Goal: Answer question/provide support

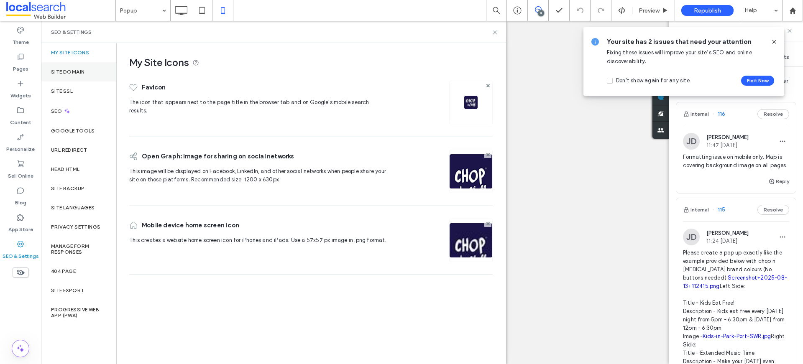
click at [67, 68] on div "Site Domain" at bounding box center [78, 71] width 75 height 19
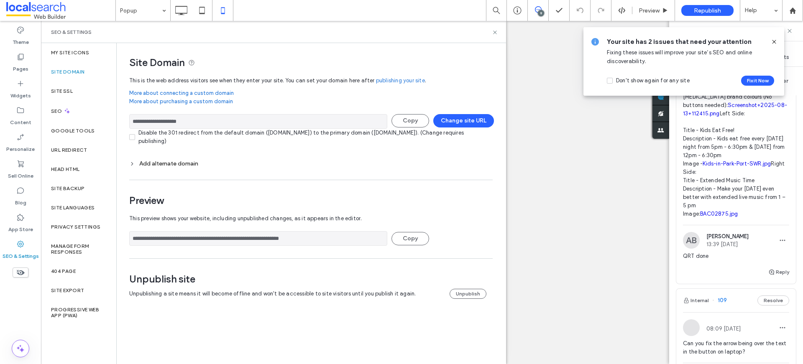
click at [189, 123] on input "**********" at bounding box center [258, 121] width 258 height 15
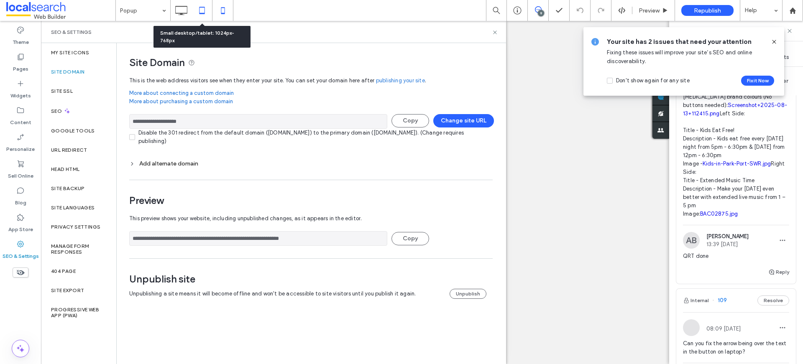
click at [203, 10] on icon at bounding box center [202, 10] width 17 height 17
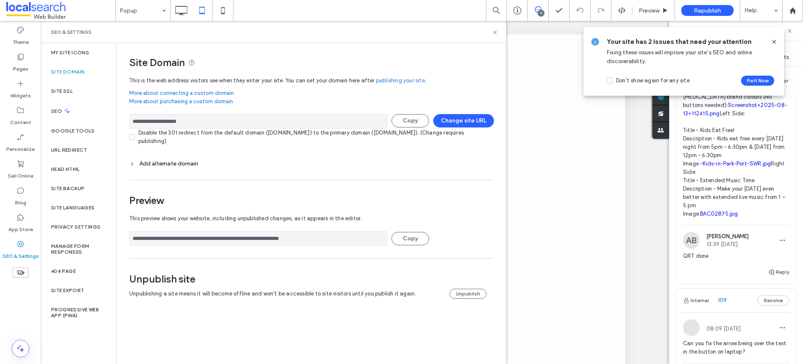
click at [495, 33] on div "Popup 9 Preview Republish Help Site Comments Team & Clients Filter Internal 116…" at bounding box center [401, 182] width 803 height 364
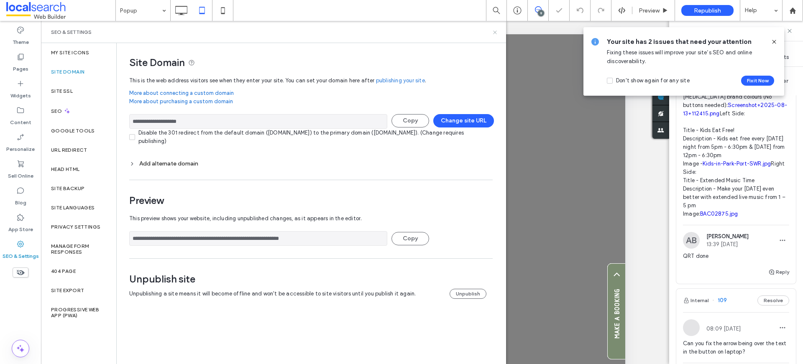
click at [494, 33] on icon at bounding box center [495, 32] width 6 height 6
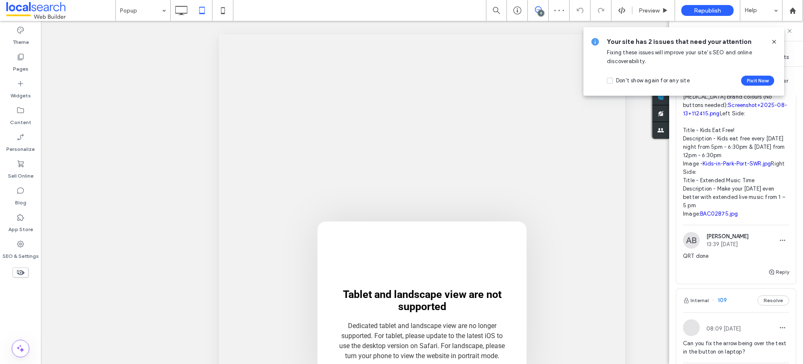
click at [769, 42] on div at bounding box center [770, 41] width 13 height 9
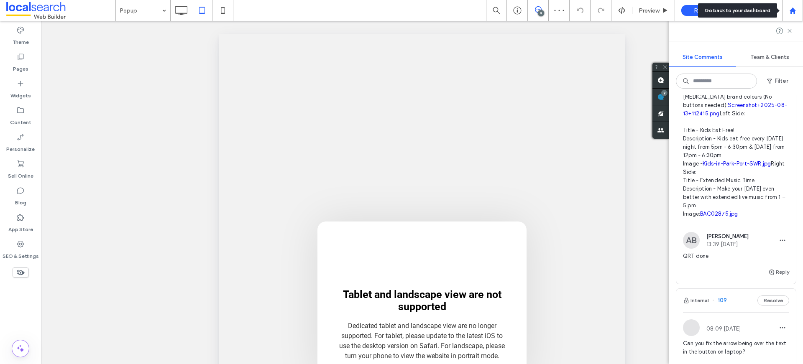
click at [789, 11] on icon at bounding box center [792, 10] width 7 height 7
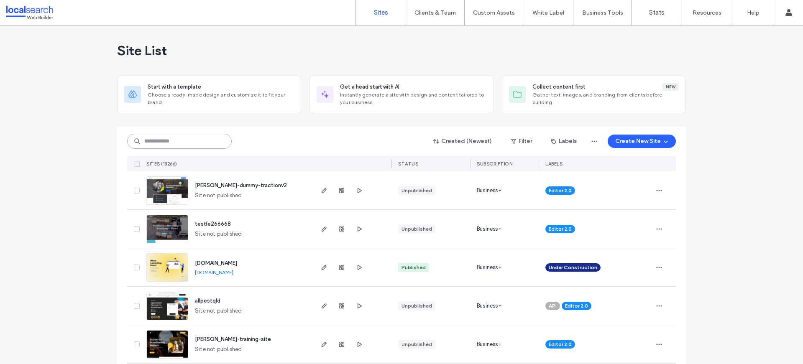
click at [147, 138] on input at bounding box center [179, 141] width 105 height 15
paste input "**********"
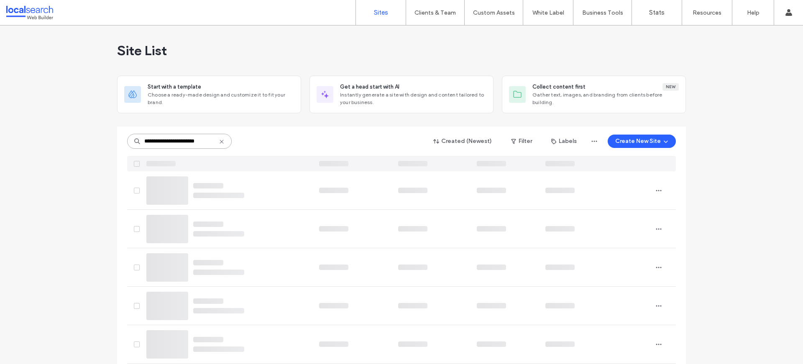
scroll to position [0, 4]
drag, startPoint x: 166, startPoint y: 139, endPoint x: 261, endPoint y: 141, distance: 94.9
click at [261, 141] on div "**********" at bounding box center [401, 141] width 549 height 16
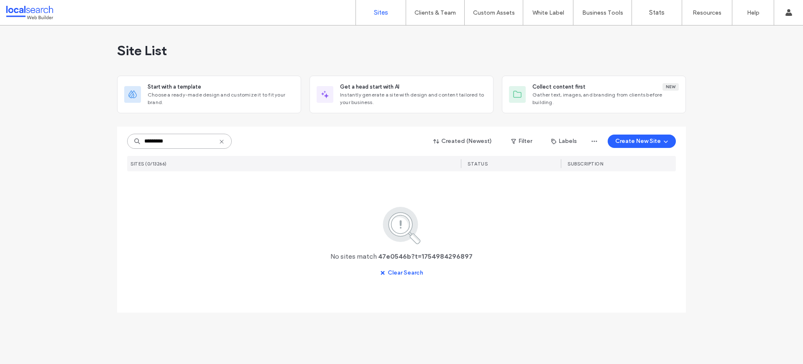
scroll to position [0, 0]
type input "********"
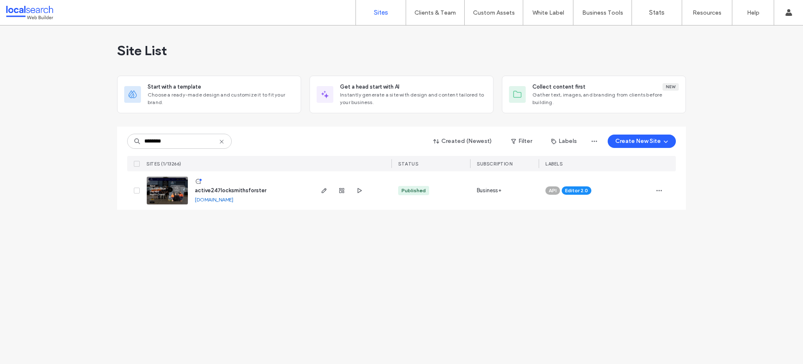
click at [168, 180] on img at bounding box center [167, 205] width 41 height 57
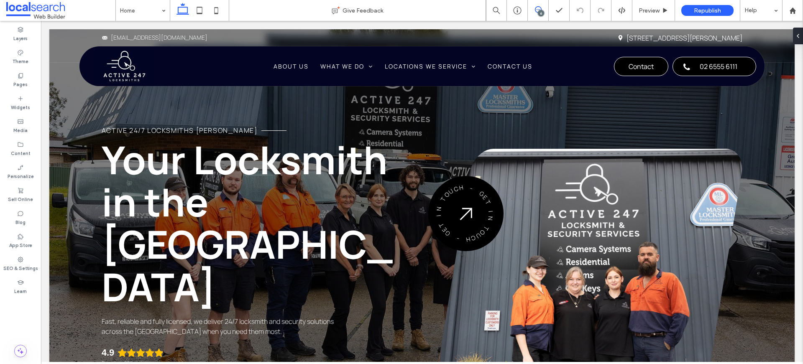
click at [537, 6] on icon at bounding box center [538, 9] width 7 height 7
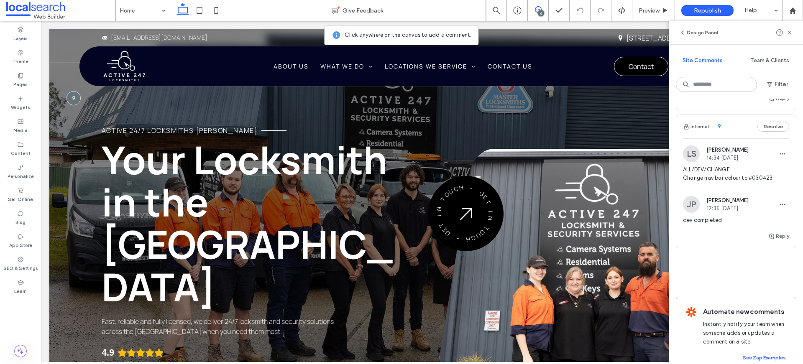
scroll to position [756, 0]
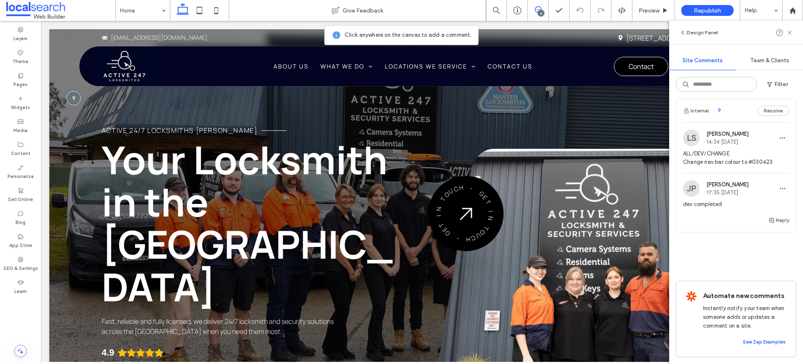
click at [710, 150] on span "ALL/DEV/CHANGE Change nav bar colour to #030423" at bounding box center [736, 158] width 106 height 17
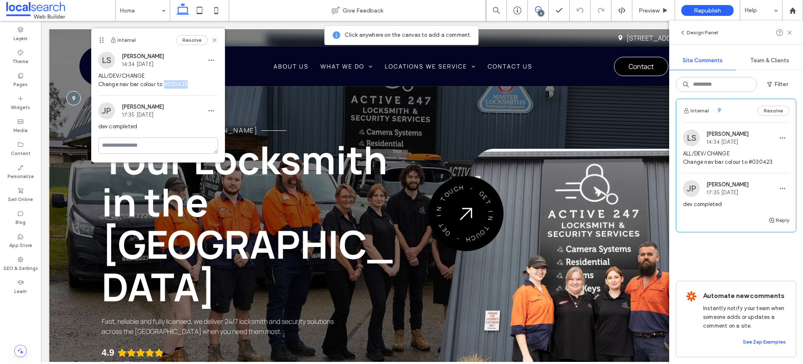
drag, startPoint x: 185, startPoint y: 85, endPoint x: 164, endPoint y: 82, distance: 21.2
click at [164, 82] on span "ALL/DEV/CHANGE Change nav bar colour to #030423" at bounding box center [158, 80] width 120 height 17
copy span "#030423"
click at [768, 217] on icon "button" at bounding box center [771, 220] width 7 height 7
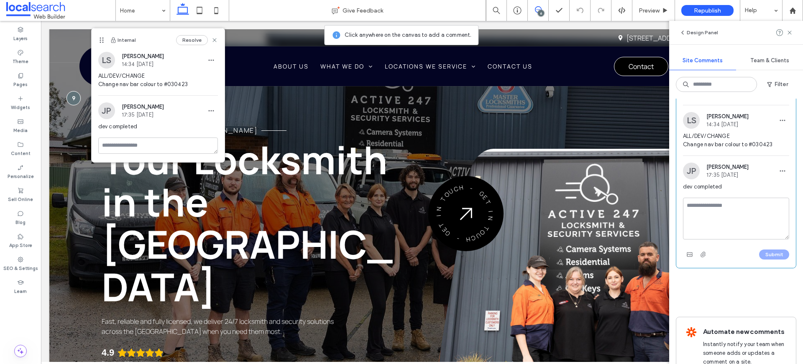
click at [730, 222] on textarea at bounding box center [736, 219] width 106 height 42
type textarea "**********"
click at [767, 260] on button "Submit" at bounding box center [774, 255] width 30 height 10
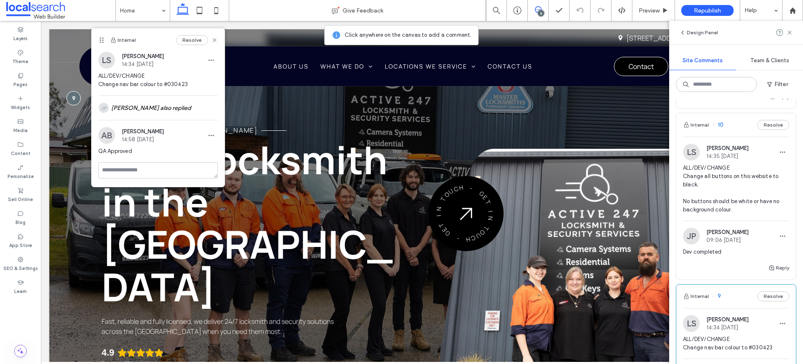
scroll to position [550, 0]
click at [75, 98] on div at bounding box center [73, 97] width 15 height 15
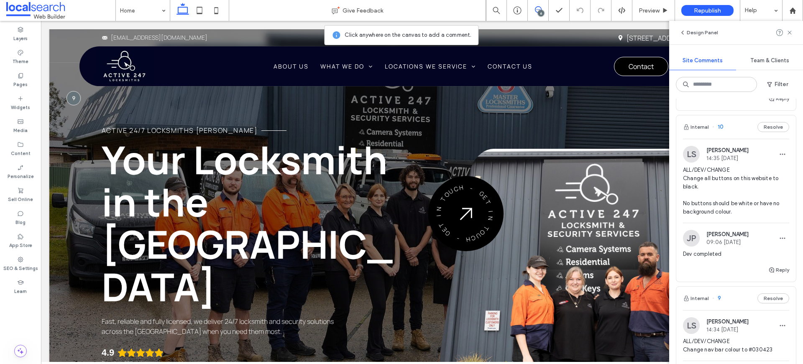
click at [720, 189] on span "ALL/DEV/CHANGE Change all buttons on this website to black. No buttons should b…" at bounding box center [736, 191] width 106 height 50
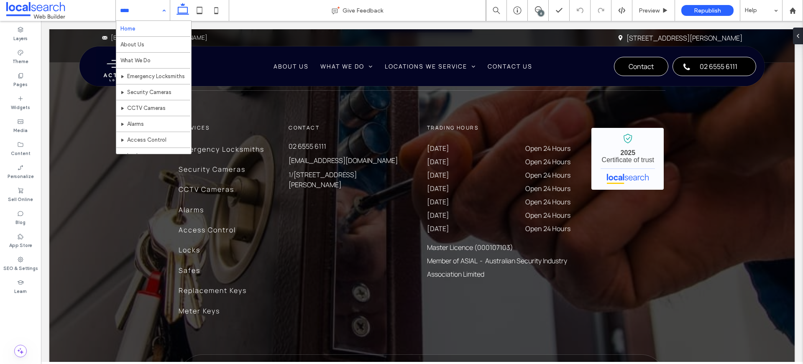
scroll to position [0, 0]
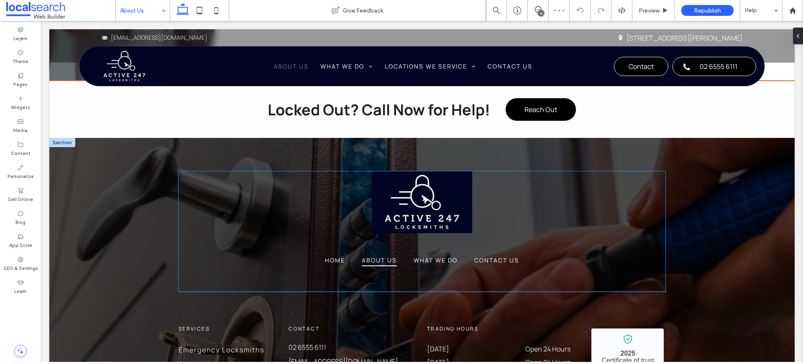
scroll to position [608, 0]
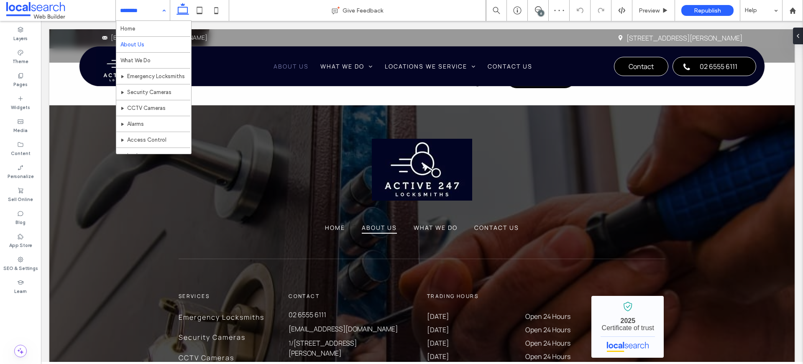
click at [151, 10] on input at bounding box center [140, 10] width 41 height 21
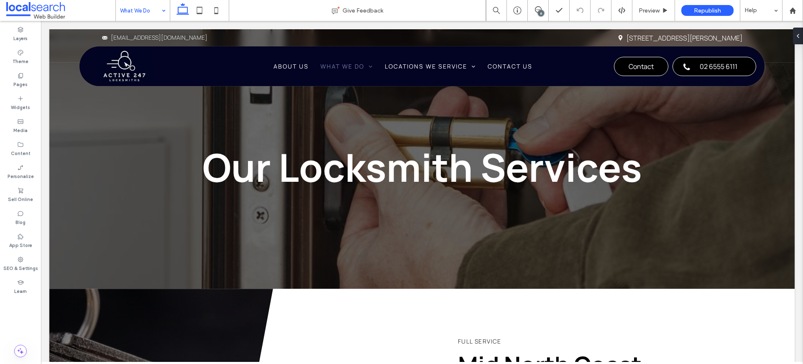
scroll to position [0, 0]
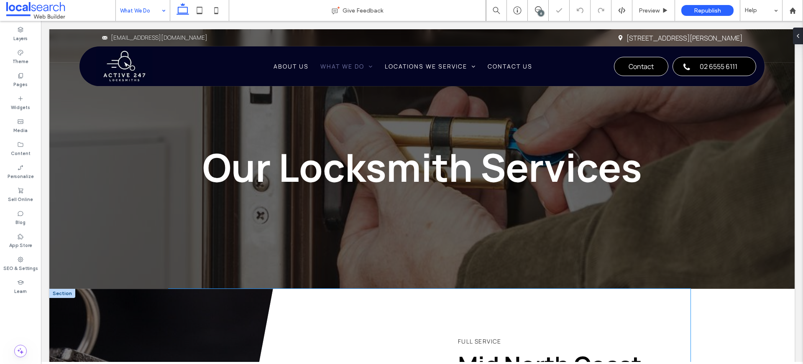
scroll to position [278, 0]
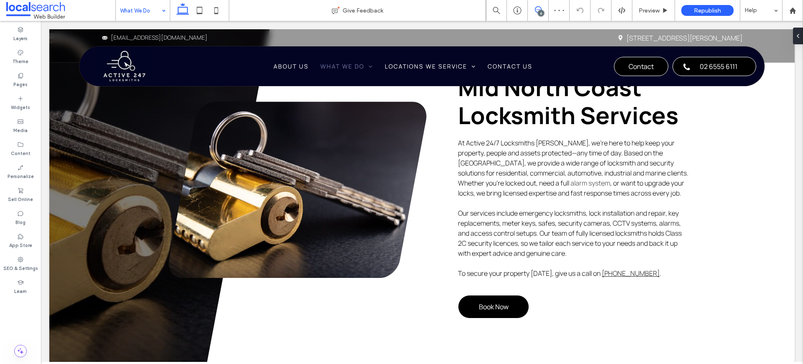
click at [539, 9] on icon at bounding box center [538, 9] width 7 height 7
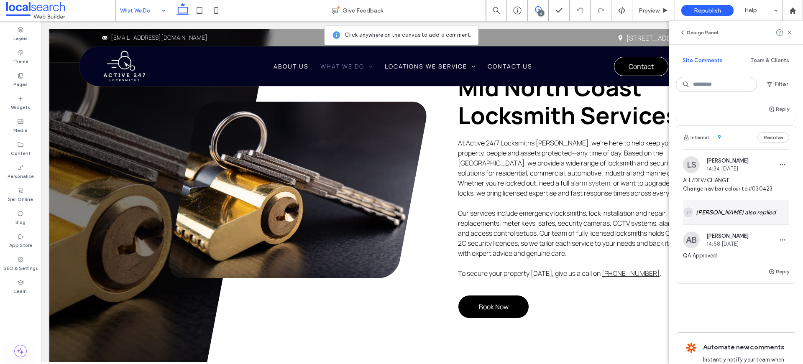
scroll to position [541, 0]
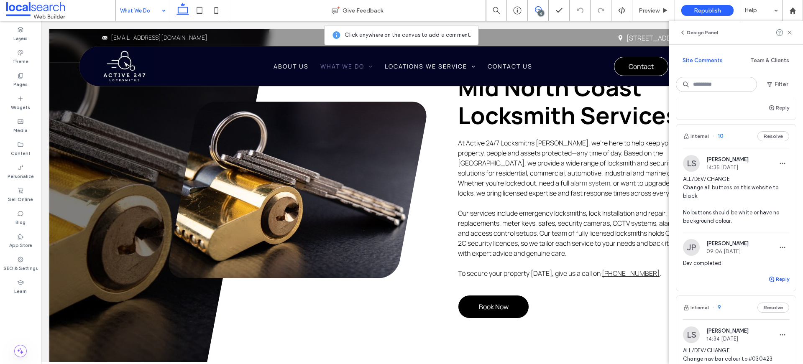
click at [771, 284] on button "Reply" at bounding box center [778, 279] width 21 height 10
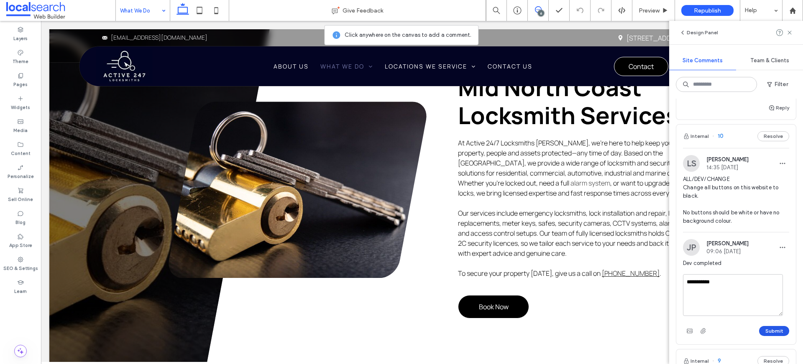
type textarea "**********"
click at [764, 336] on button "Submit" at bounding box center [774, 331] width 30 height 10
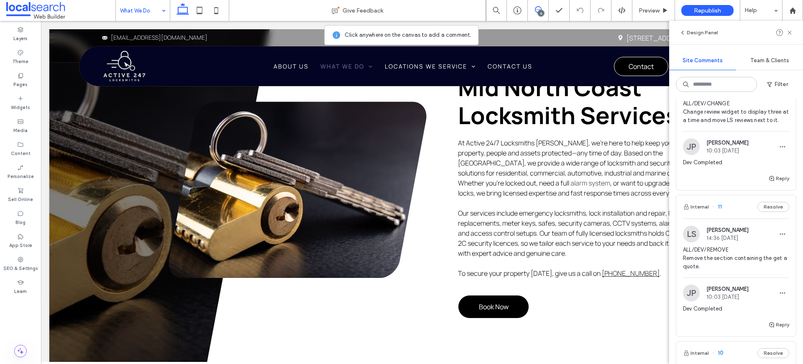
scroll to position [322, 0]
click at [716, 273] on span "ALL/DEV/REMOVE Remove the section containing the get a quote." at bounding box center [736, 260] width 106 height 25
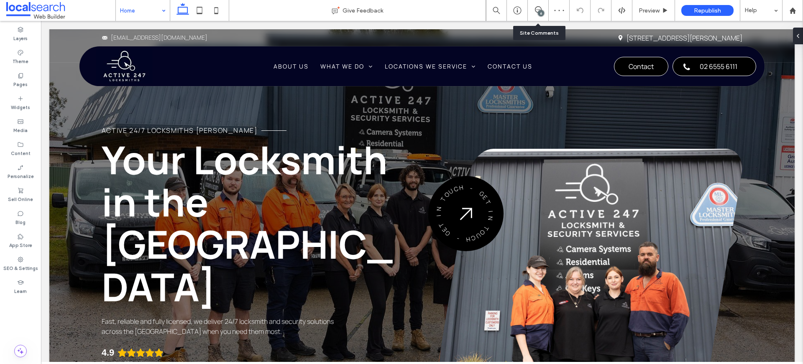
click at [535, 14] on div "6" at bounding box center [538, 10] width 20 height 8
click at [529, 10] on span at bounding box center [538, 9] width 20 height 7
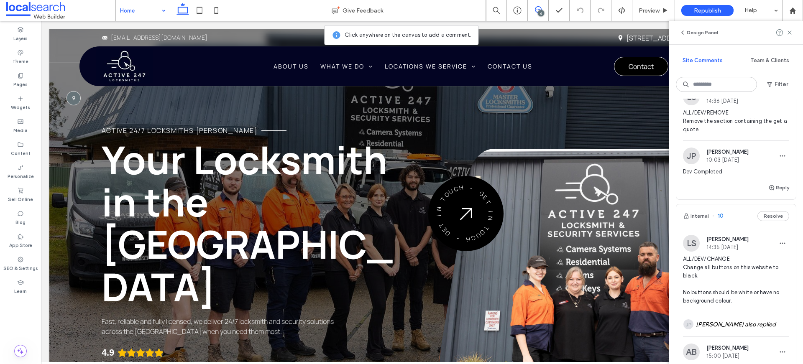
scroll to position [378, 0]
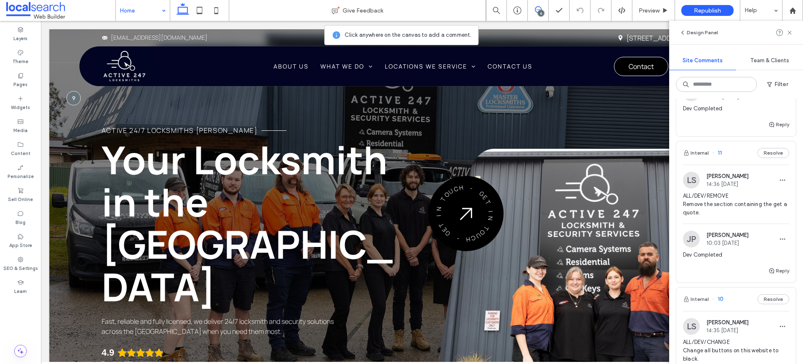
click at [697, 214] on span "ALL/DEV/REMOVE Remove the section containing the get a quote." at bounding box center [736, 204] width 106 height 25
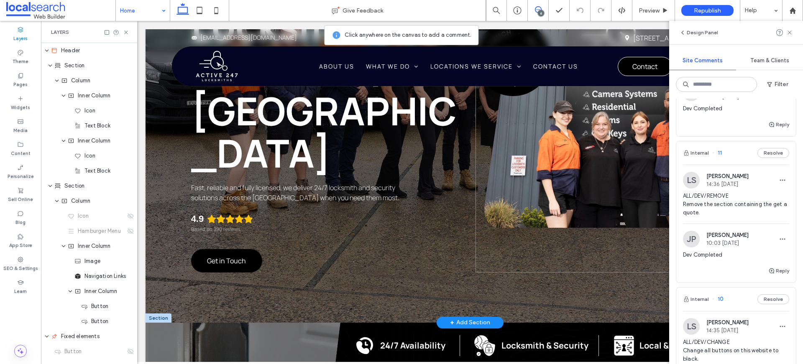
scroll to position [179, 0]
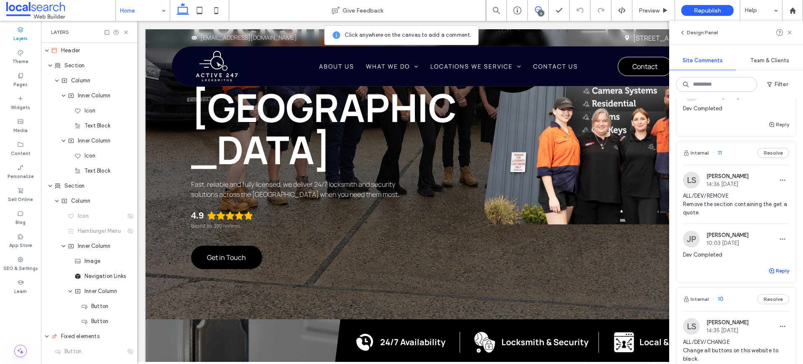
click at [768, 276] on span "button" at bounding box center [772, 270] width 8 height 9
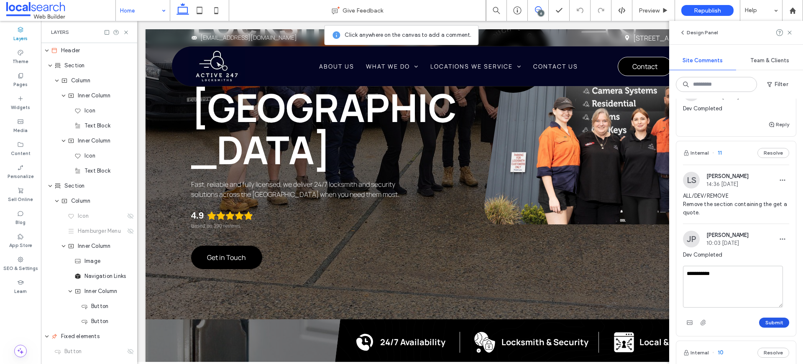
type textarea "**********"
click at [769, 328] on button "Submit" at bounding box center [774, 323] width 30 height 10
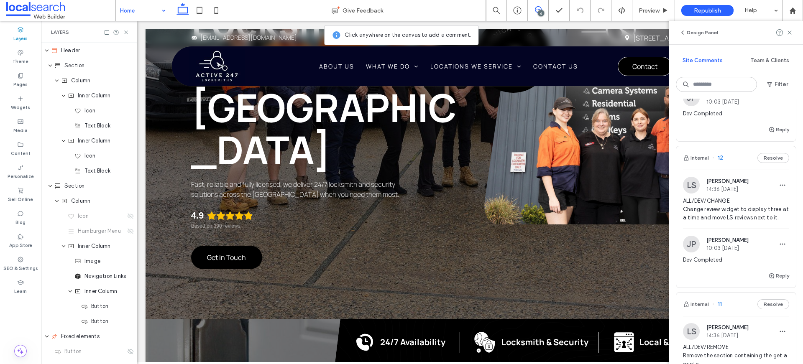
scroll to position [225, 0]
click at [731, 211] on span "ALL/DEV/CHANGE Change review widget to display three at a time and move LS revi…" at bounding box center [736, 211] width 106 height 25
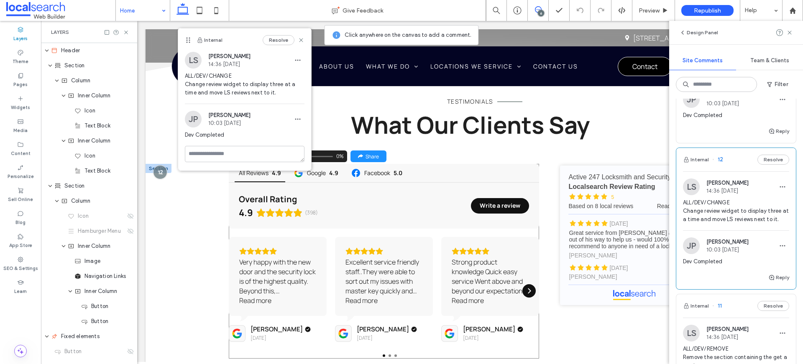
scroll to position [1961, 0]
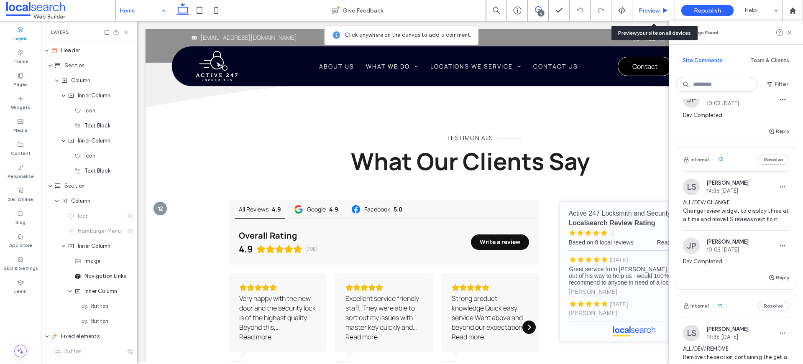
drag, startPoint x: 663, startPoint y: 11, endPoint x: 560, endPoint y: 3, distance: 103.6
click at [663, 11] on use at bounding box center [665, 10] width 4 height 5
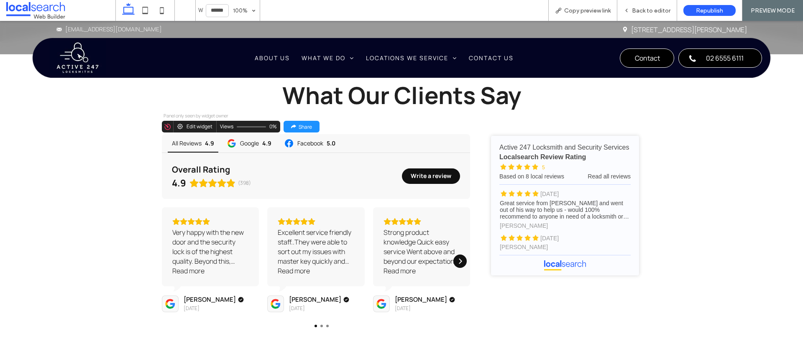
scroll to position [1795, 0]
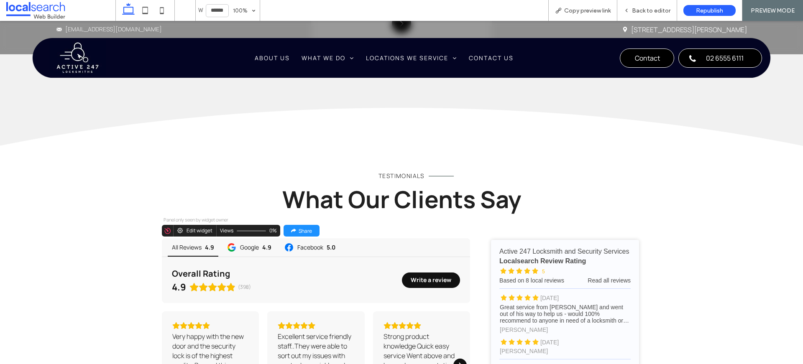
click at [199, 228] on div "Edit widget" at bounding box center [200, 231] width 26 height 6
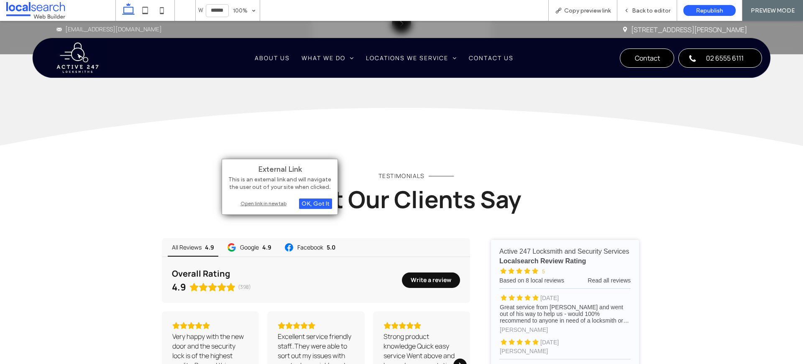
click at [257, 201] on div "Open link in new tab" at bounding box center [279, 203] width 105 height 9
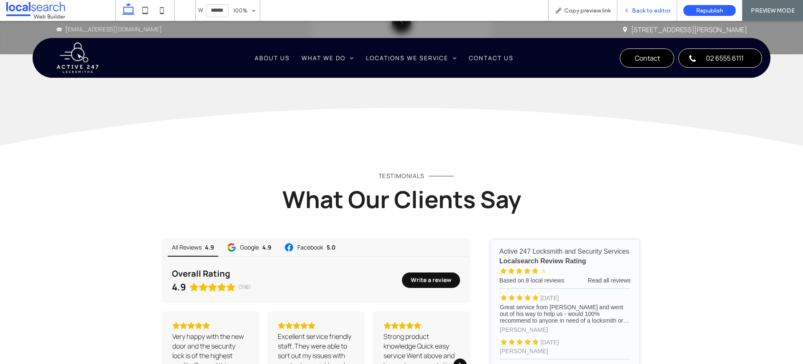
click at [644, 8] on span "Back to editor" at bounding box center [651, 10] width 38 height 7
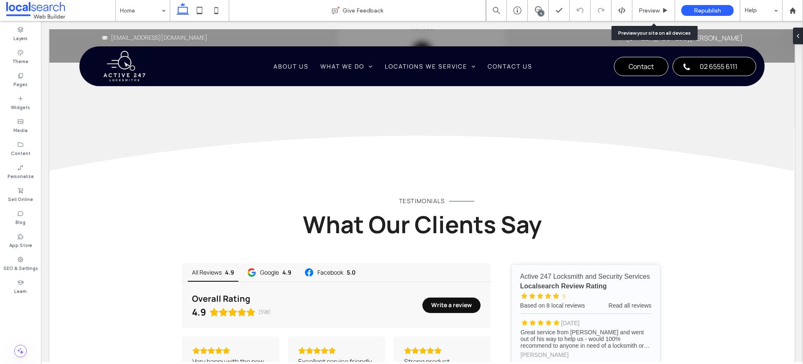
scroll to position [1805, 0]
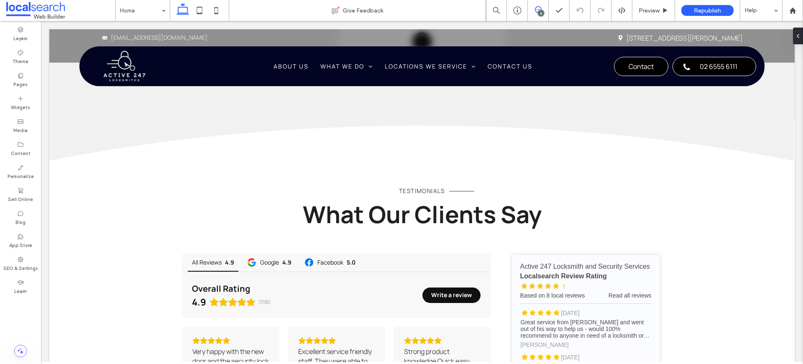
click at [536, 6] on icon at bounding box center [538, 9] width 7 height 7
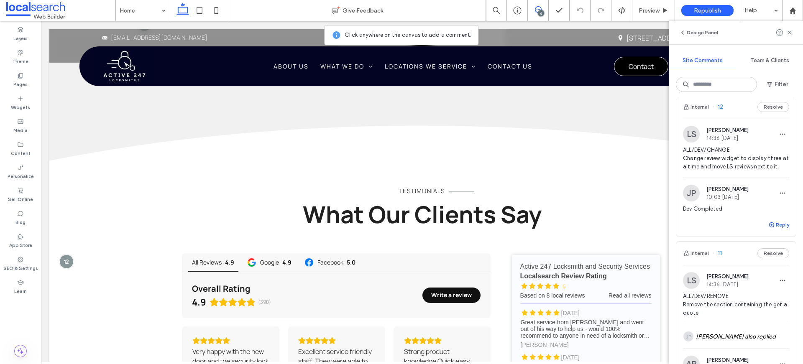
scroll to position [277, 0]
click at [774, 230] on button "Reply" at bounding box center [778, 225] width 21 height 10
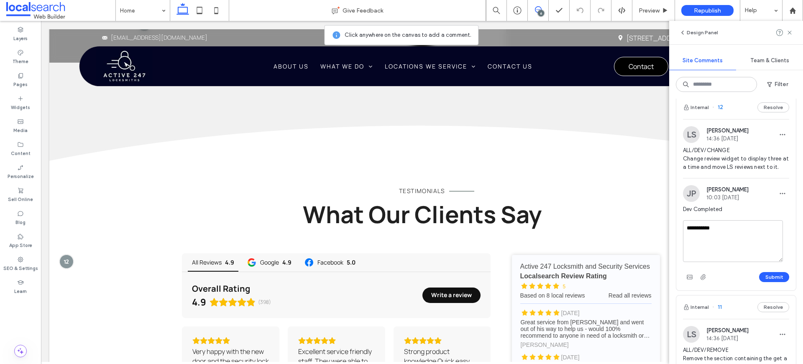
drag, startPoint x: 704, startPoint y: 238, endPoint x: 699, endPoint y: 238, distance: 5.5
click at [699, 238] on textarea "**********" at bounding box center [733, 241] width 100 height 42
type textarea "**********"
click at [777, 282] on button "Submit" at bounding box center [774, 277] width 30 height 10
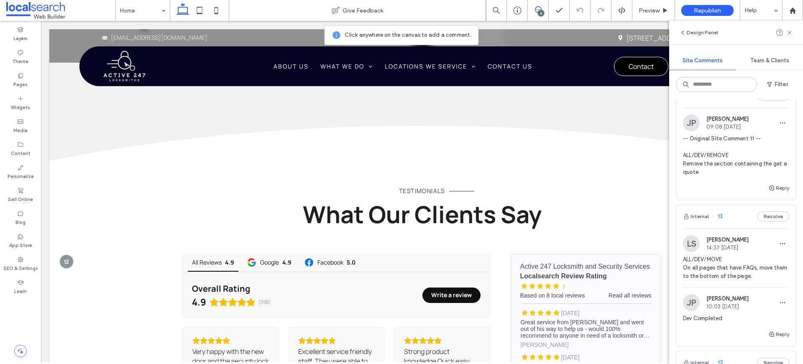
scroll to position [0, 0]
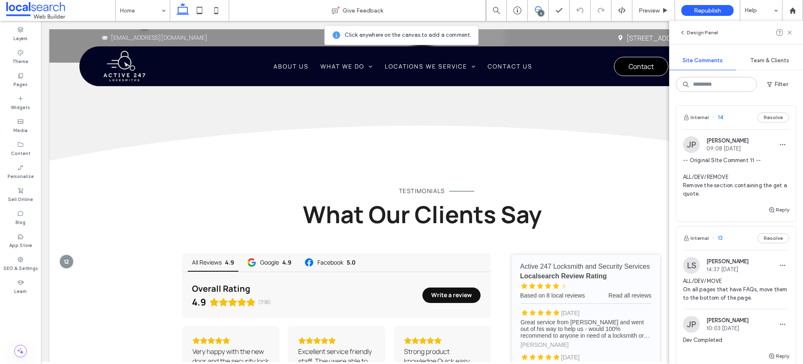
click at [742, 291] on span "ALL/DEV/MOVE On all pages that have FAQs, move them to the bottom of the page." at bounding box center [736, 289] width 106 height 25
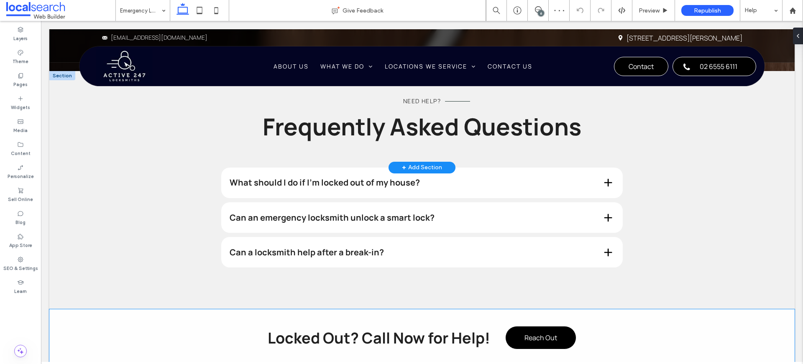
scroll to position [1738, 0]
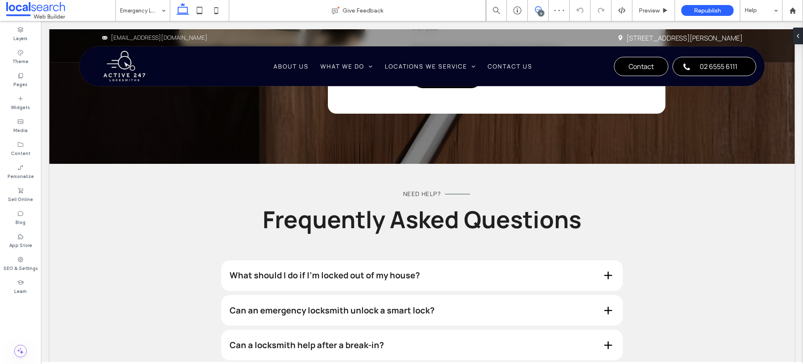
click at [543, 10] on span at bounding box center [538, 9] width 20 height 7
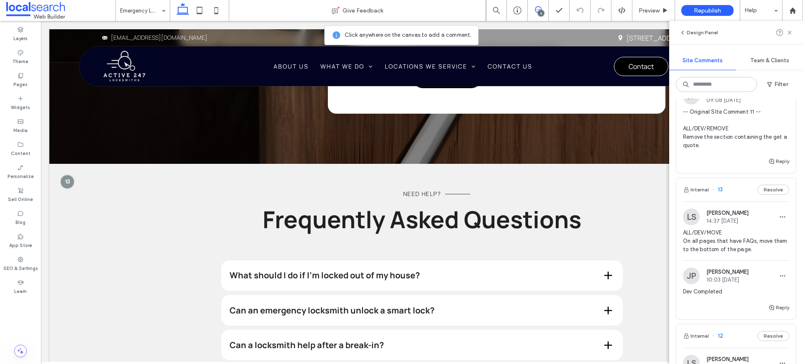
scroll to position [48, 0]
click at [775, 308] on button "Reply" at bounding box center [778, 308] width 21 height 10
type textarea "**********"
click at [766, 358] on button "Submit" at bounding box center [774, 360] width 30 height 10
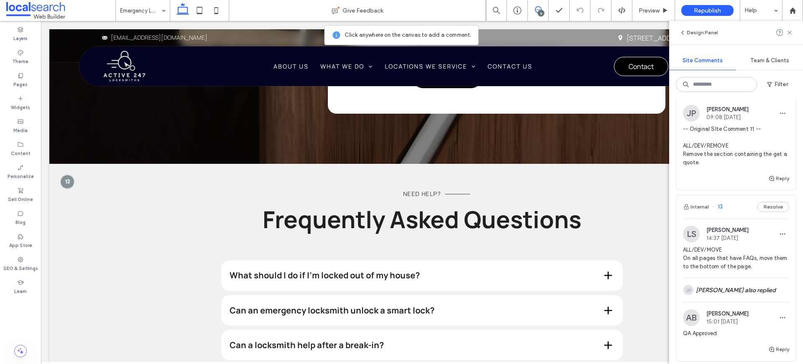
scroll to position [0, 0]
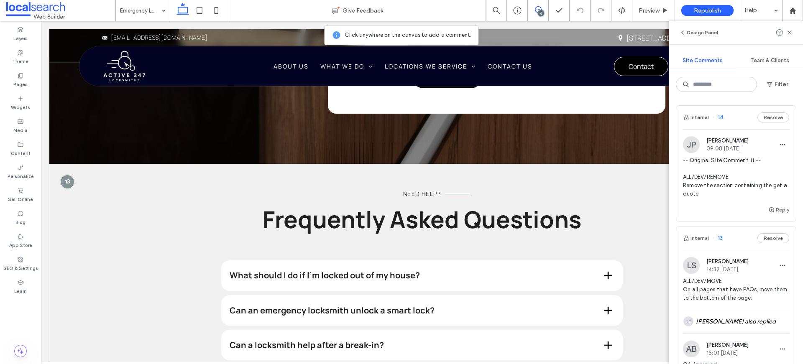
click at [716, 187] on span "-- Original SIte Comment 11 -- ALL/DEV/REMOVE Remove the section containing the…" at bounding box center [736, 177] width 106 height 42
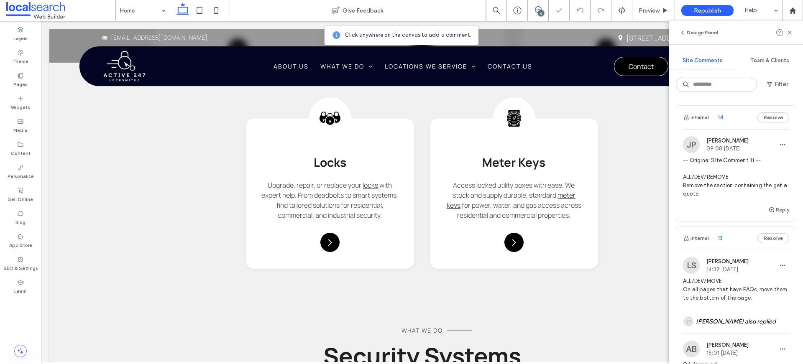
scroll to position [1453, 0]
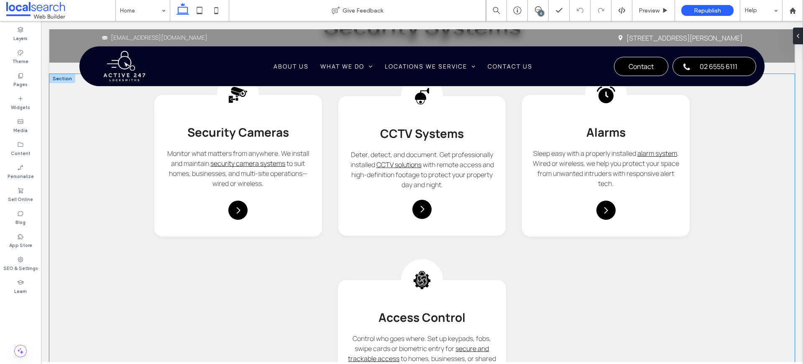
drag, startPoint x: 777, startPoint y: 184, endPoint x: 756, endPoint y: 128, distance: 59.5
click at [777, 184] on div "Security Icon Security Cameras Monitor what matters from anywhere. We install a…" at bounding box center [421, 272] width 745 height 396
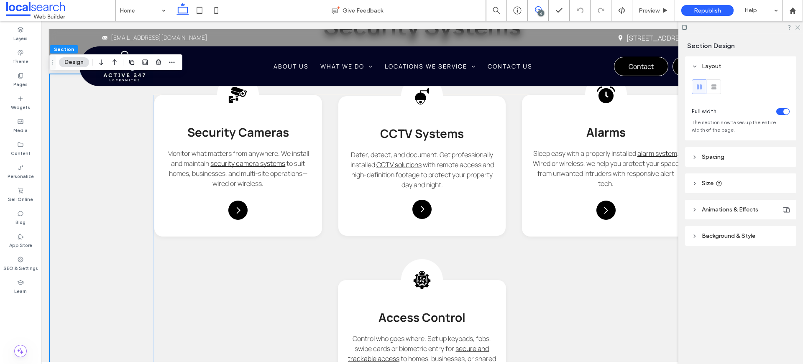
click at [539, 9] on use at bounding box center [538, 9] width 7 height 7
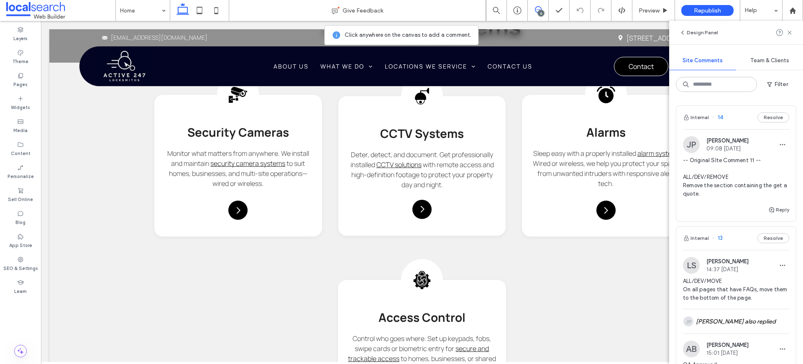
scroll to position [2, 0]
click at [726, 171] on span "-- Original SIte Comment 11 -- ALL/DEV/REMOVE Remove the section containing the…" at bounding box center [736, 176] width 106 height 42
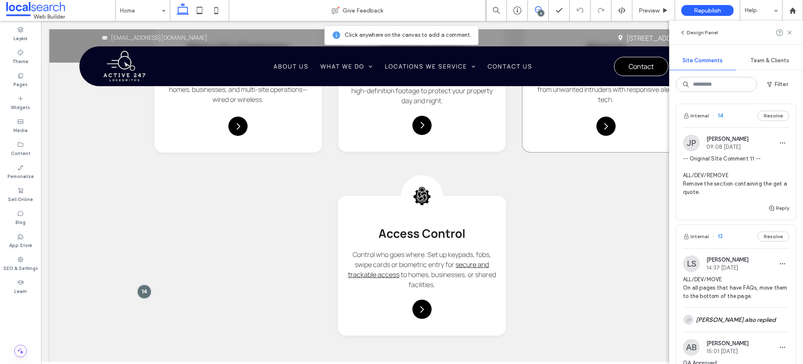
scroll to position [1607, 0]
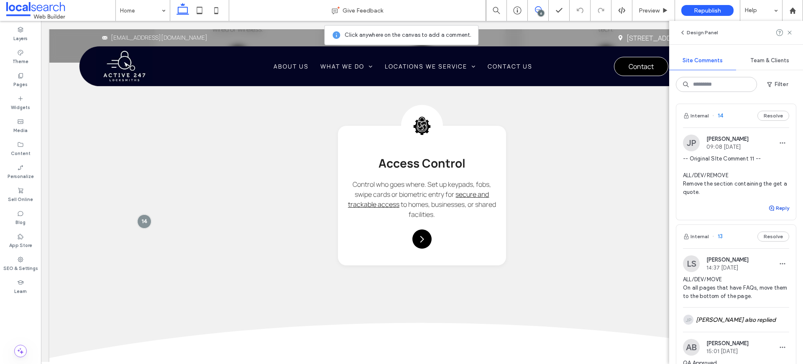
click at [771, 208] on button "Reply" at bounding box center [778, 208] width 21 height 10
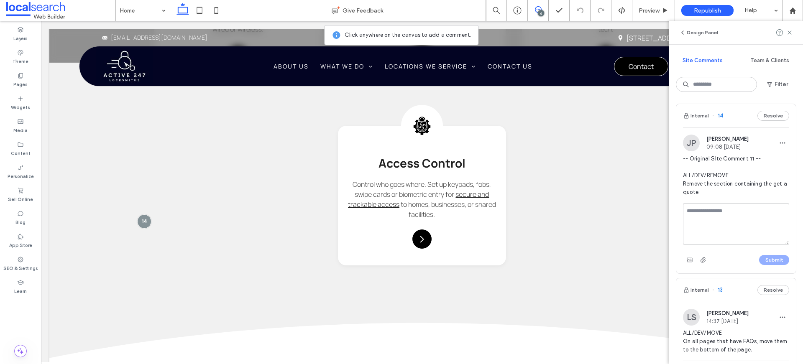
click at [743, 217] on textarea at bounding box center [736, 224] width 106 height 42
type textarea "**********"
click at [763, 263] on button "Submit" at bounding box center [774, 260] width 30 height 10
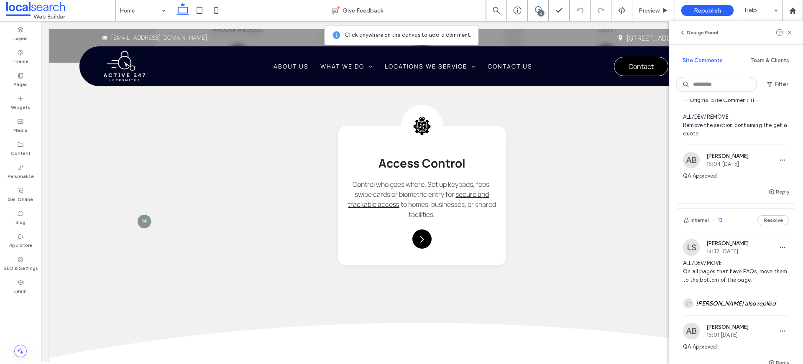
scroll to position [0, 0]
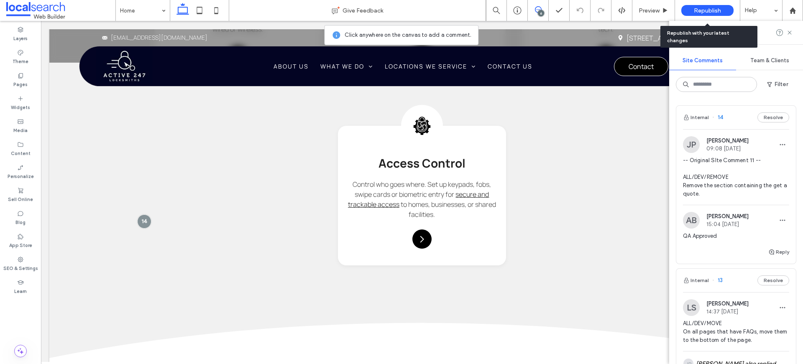
click at [714, 13] on span "Republish" at bounding box center [707, 10] width 27 height 7
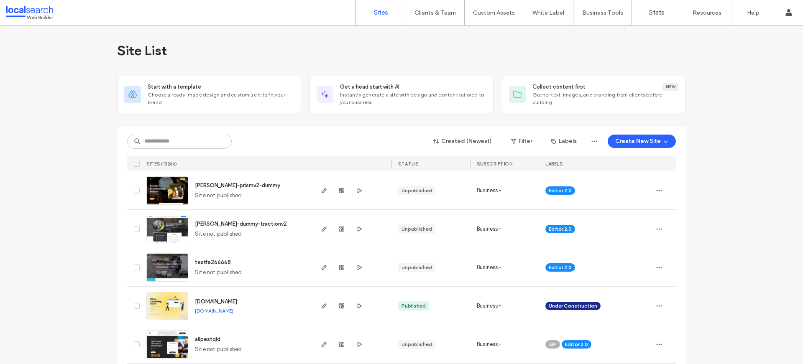
click at [150, 146] on input at bounding box center [179, 141] width 105 height 15
paste input "********"
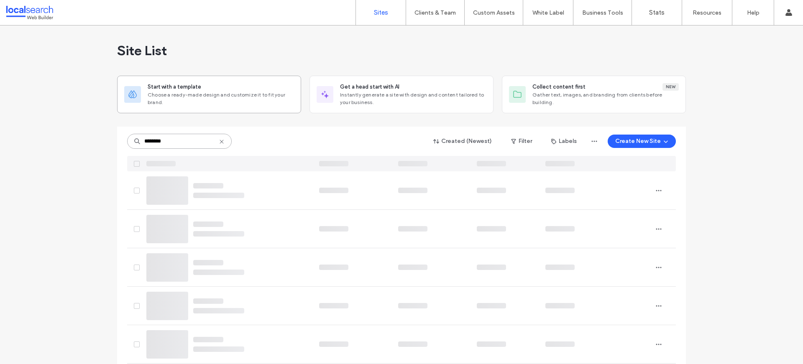
type input "********"
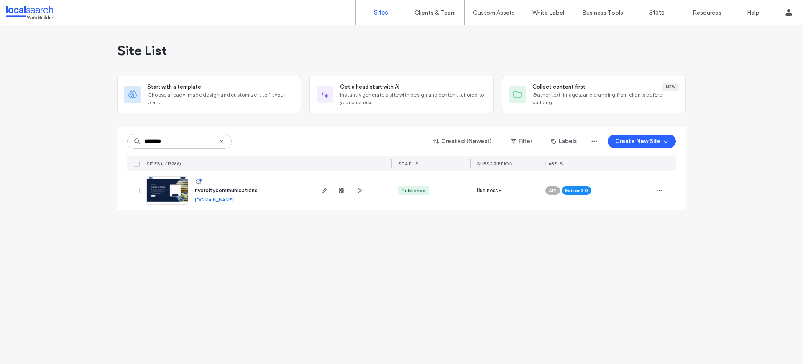
click at [156, 192] on img at bounding box center [167, 205] width 41 height 57
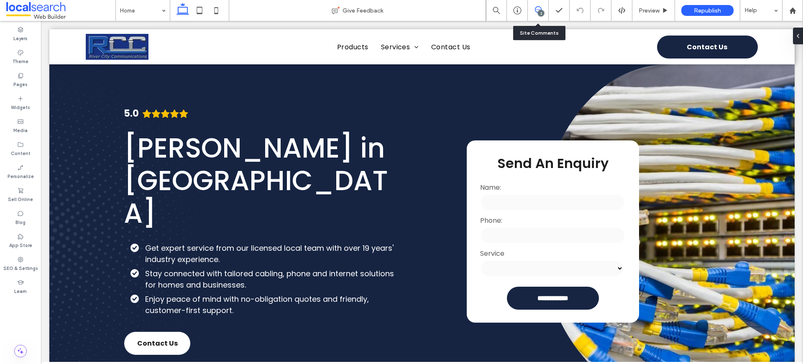
click at [537, 6] on icon at bounding box center [538, 9] width 7 height 7
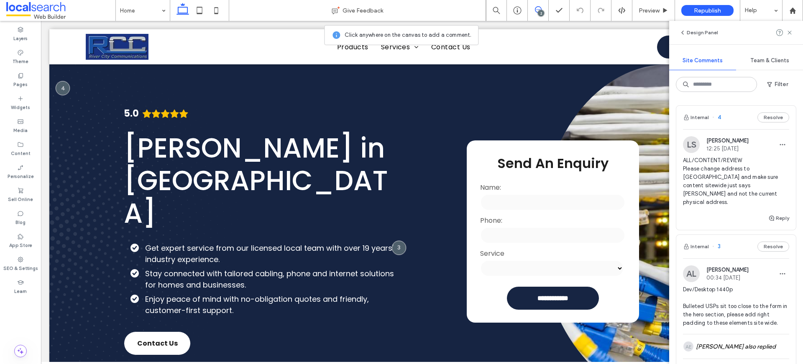
click at [741, 183] on span "ALL/CONTENT/REVIEW Please change address to Taree 2430 NSW and make sure conten…" at bounding box center [736, 181] width 106 height 50
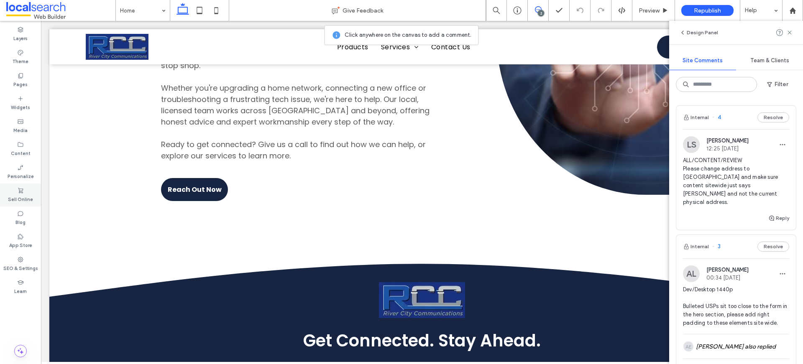
scroll to position [3137, 0]
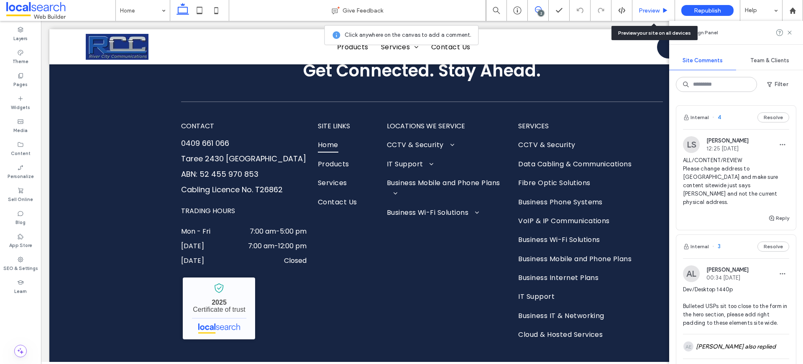
click at [652, 10] on span "Preview" at bounding box center [649, 10] width 21 height 7
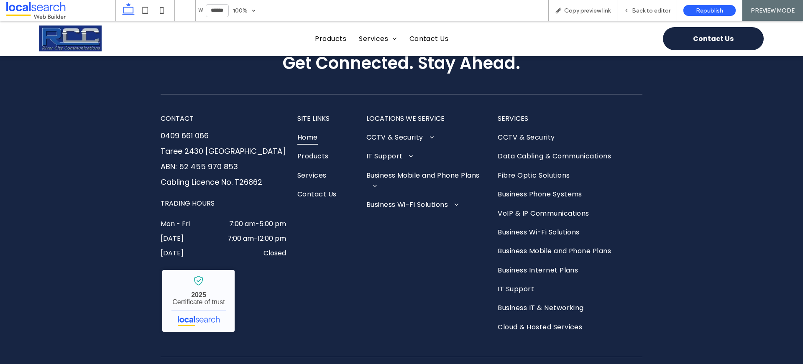
scroll to position [3154, 0]
click at [196, 146] on link "Taree 2430 NSW" at bounding box center [223, 151] width 125 height 10
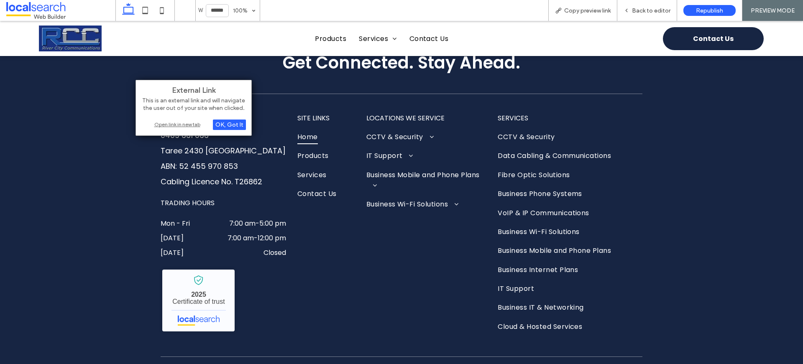
click at [198, 125] on div "Open link in new tab" at bounding box center [193, 124] width 105 height 9
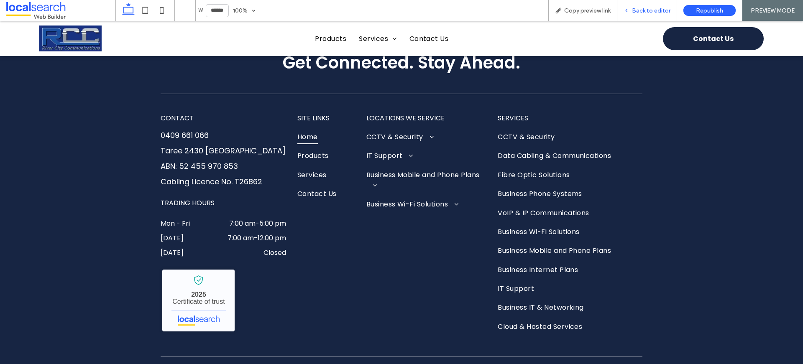
click at [666, 10] on span "Back to editor" at bounding box center [651, 10] width 38 height 7
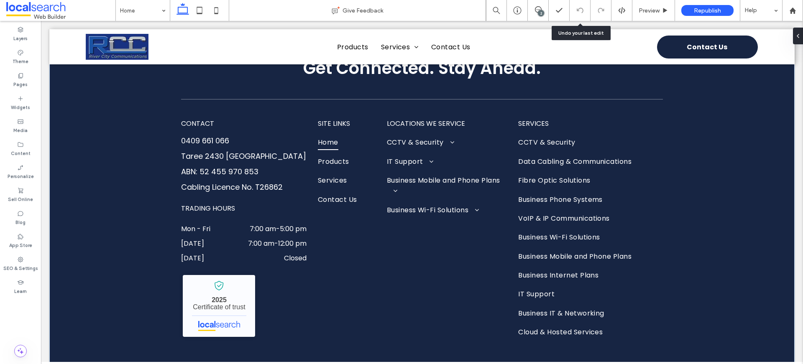
scroll to position [3148, 0]
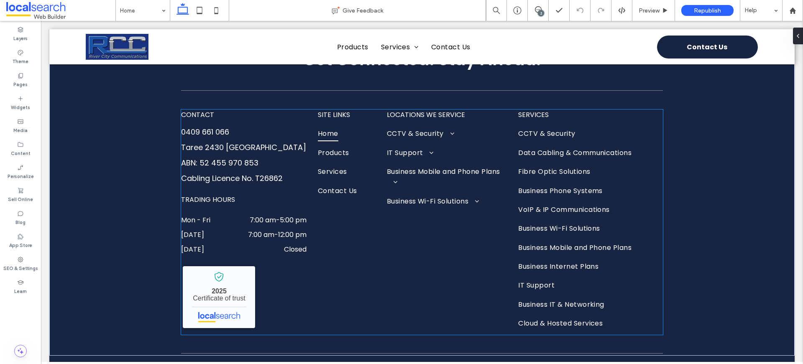
click at [235, 146] on link "Taree 2430 NSW" at bounding box center [243, 147] width 125 height 10
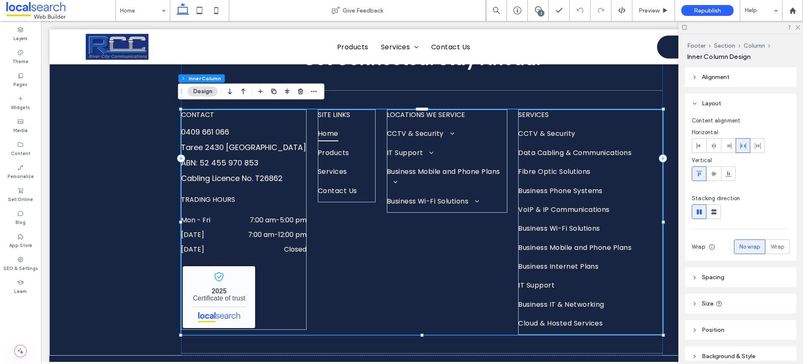
click at [238, 142] on link "Taree 2430 NSW" at bounding box center [243, 147] width 125 height 10
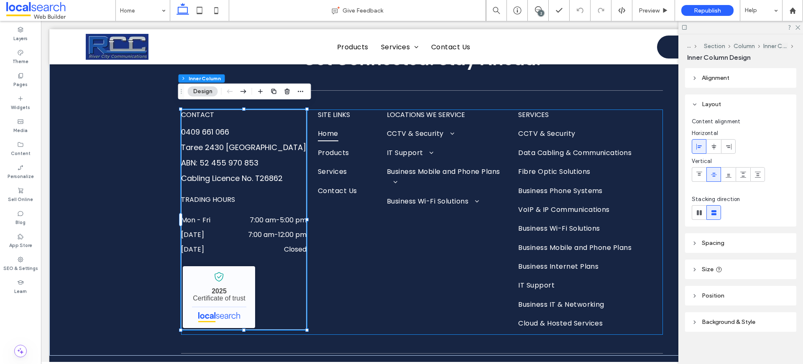
click at [232, 142] on link "Taree 2430 NSW" at bounding box center [243, 147] width 125 height 10
click at [231, 142] on link "Taree 2430 NSW" at bounding box center [243, 147] width 125 height 10
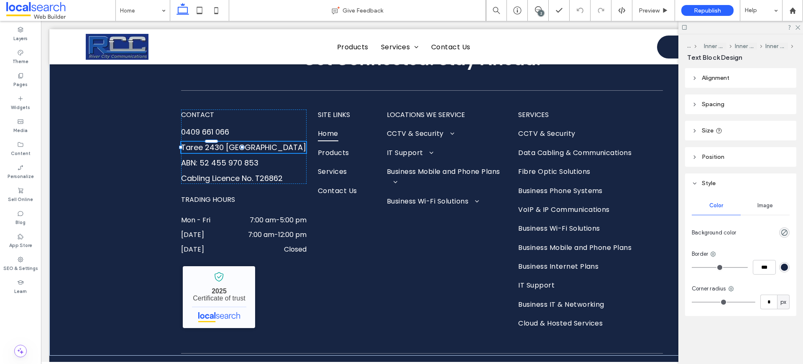
type input "*******"
type input "**"
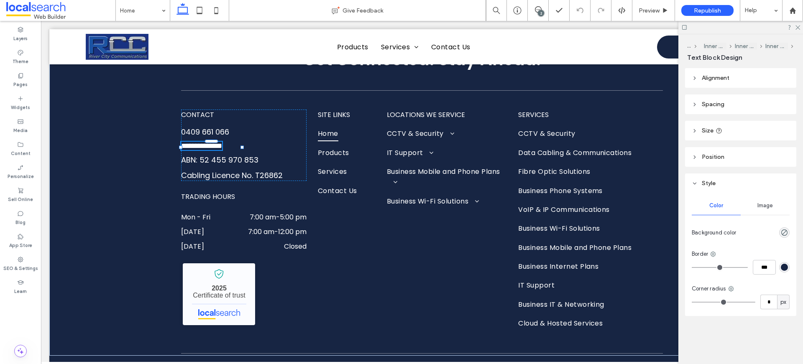
click at [222, 142] on link "**********" at bounding box center [201, 146] width 41 height 8
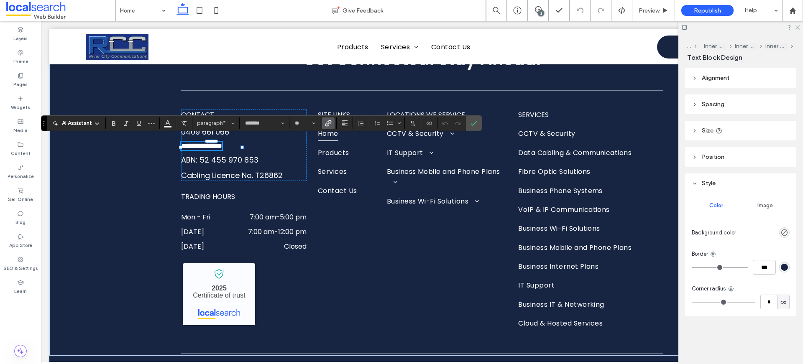
click at [329, 120] on icon "Link" at bounding box center [328, 123] width 7 height 7
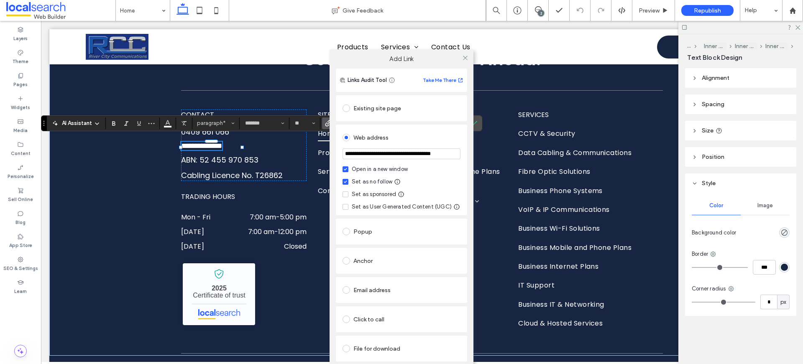
click at [423, 149] on input "**********" at bounding box center [401, 153] width 118 height 11
type input "**********"
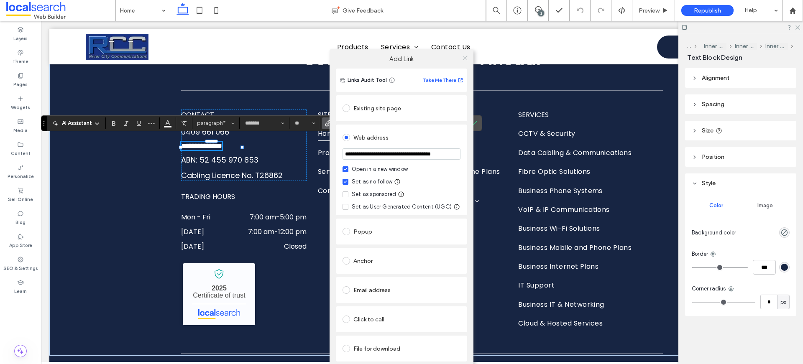
click at [463, 57] on icon at bounding box center [465, 58] width 6 height 6
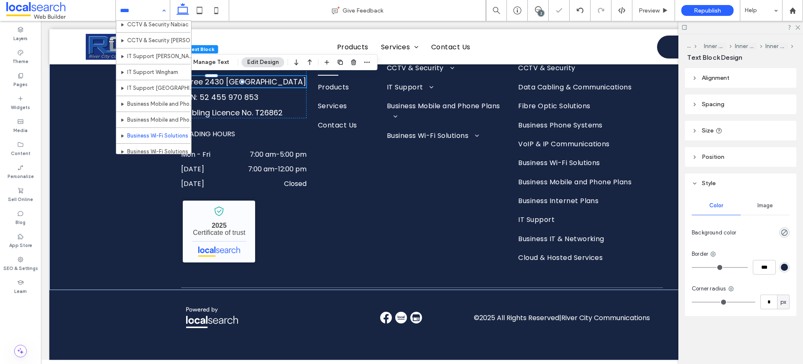
scroll to position [327, 0]
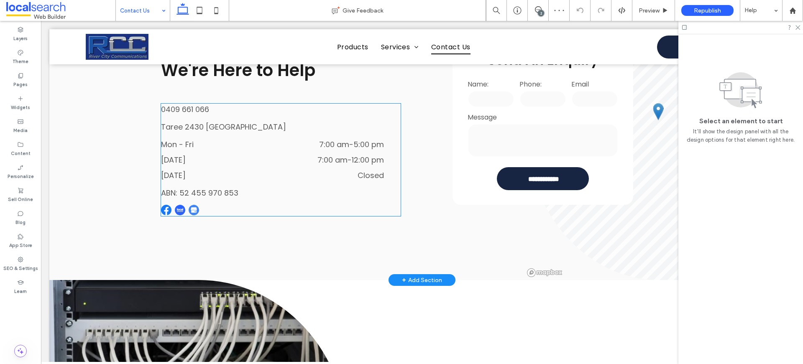
click at [209, 123] on link "Taree 2430 NSW" at bounding box center [223, 127] width 125 height 10
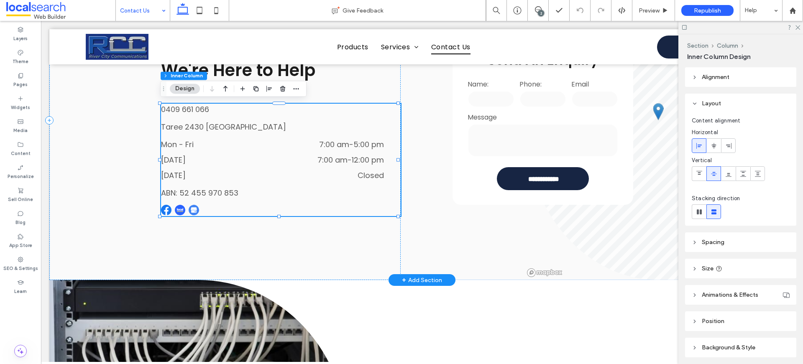
click at [209, 123] on link "Taree 2430 NSW" at bounding box center [223, 127] width 125 height 10
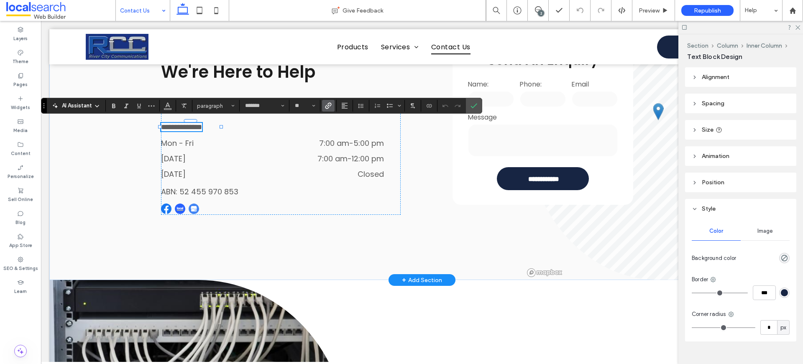
click at [331, 101] on label "Link" at bounding box center [328, 106] width 13 height 12
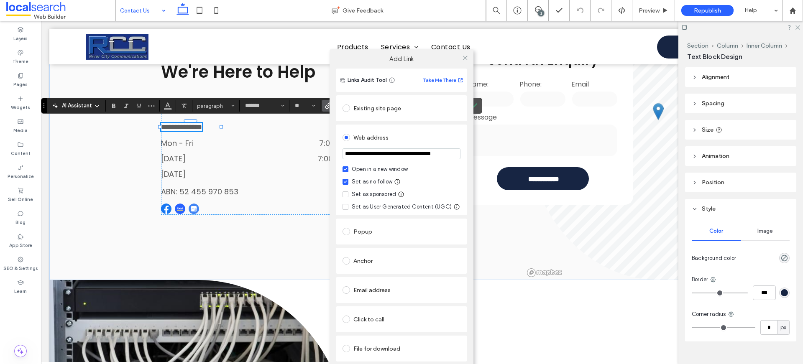
click at [401, 154] on input "**********" at bounding box center [401, 153] width 118 height 11
type input "**********"
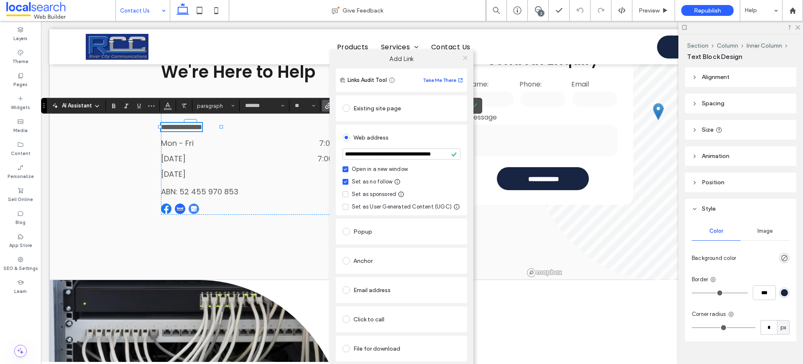
scroll to position [0, 0]
click at [465, 58] on icon at bounding box center [465, 58] width 6 height 6
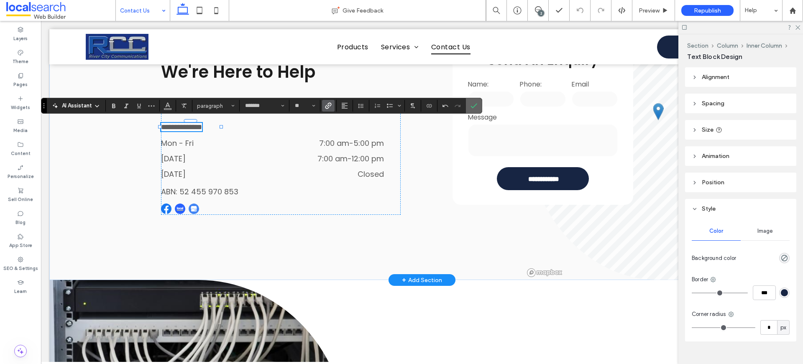
click at [478, 103] on label "Confirm" at bounding box center [474, 105] width 13 height 15
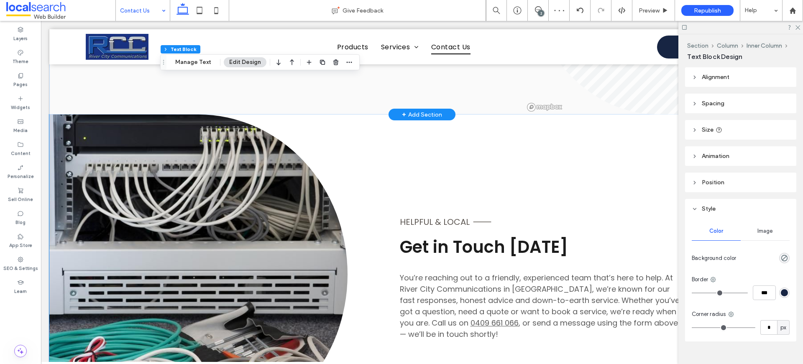
scroll to position [256, 0]
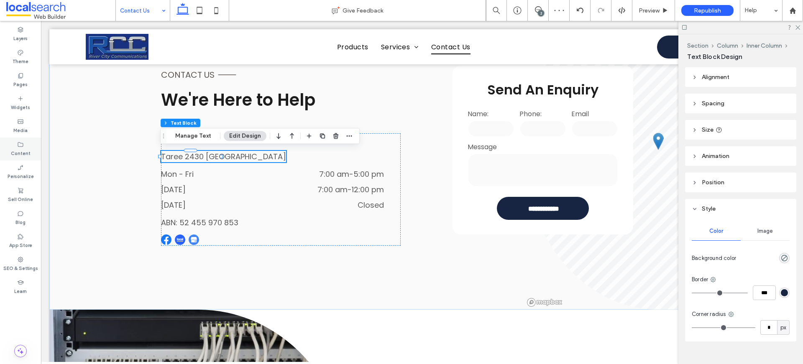
click at [21, 146] on use at bounding box center [20, 144] width 5 height 5
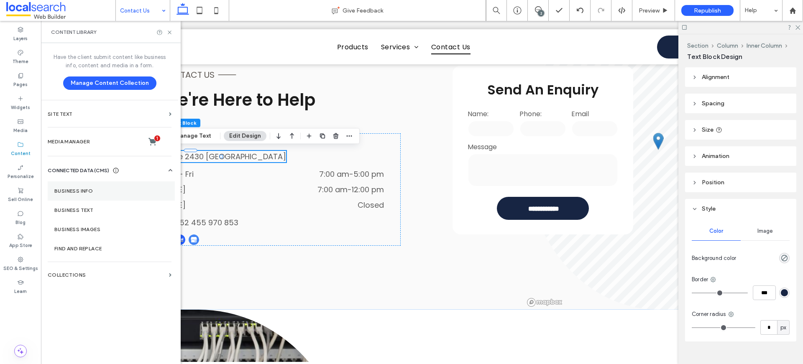
click at [83, 190] on label "Business Info" at bounding box center [111, 191] width 114 height 6
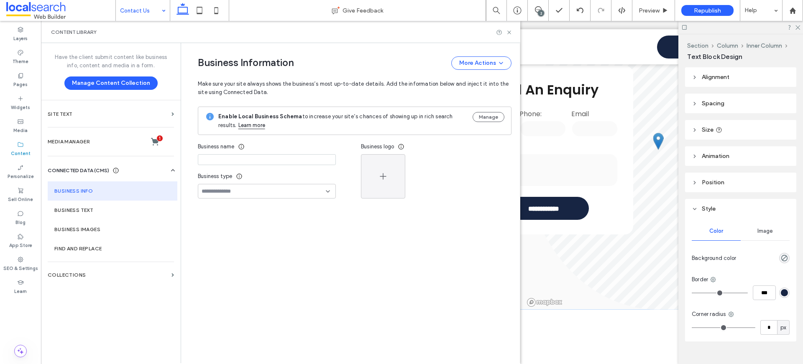
type input "**********"
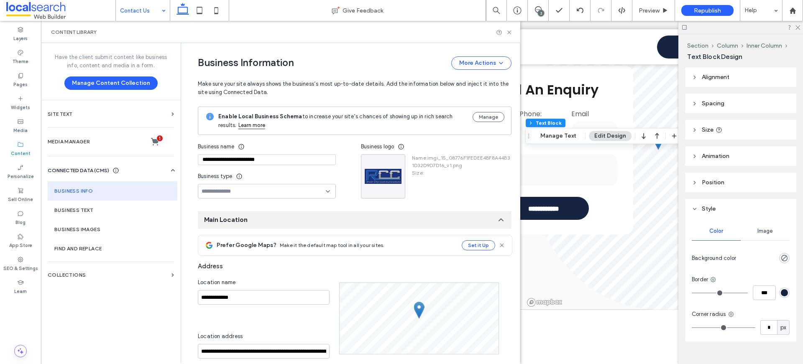
scroll to position [94, 0]
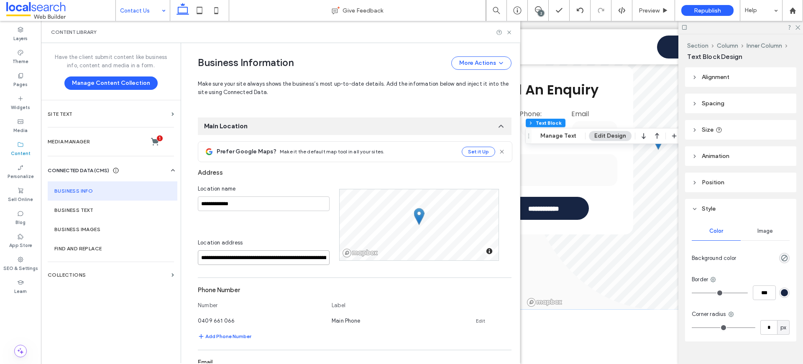
click at [238, 254] on input "**********" at bounding box center [264, 257] width 132 height 15
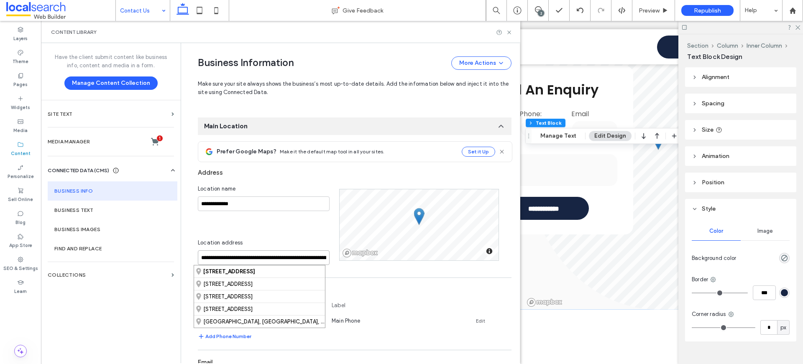
click at [240, 254] on input "**********" at bounding box center [264, 257] width 132 height 15
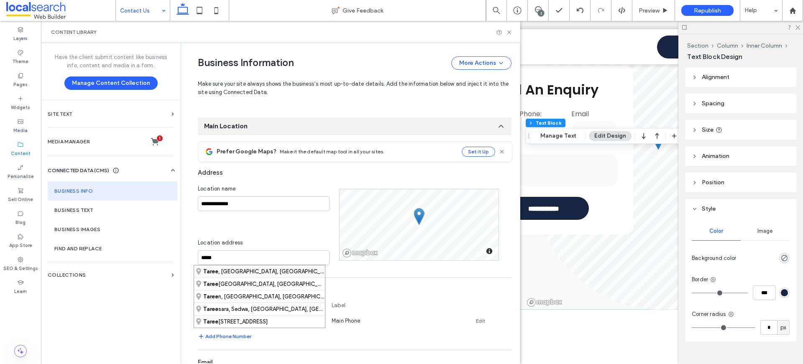
click at [232, 273] on div "Taree , New South Wales, Australia" at bounding box center [259, 272] width 131 height 12
type input "**********"
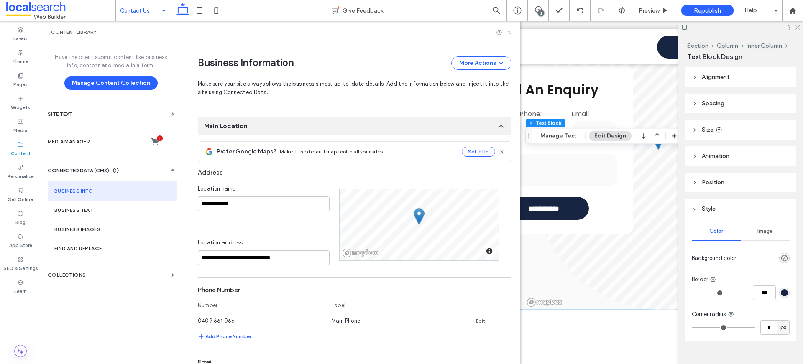
click at [507, 31] on use at bounding box center [508, 32] width 3 height 3
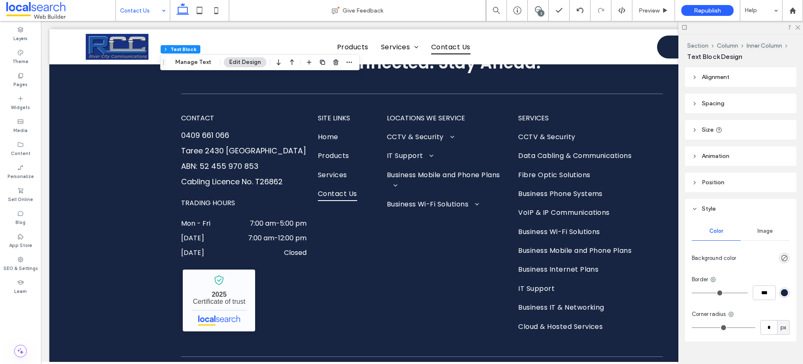
scroll to position [940, 0]
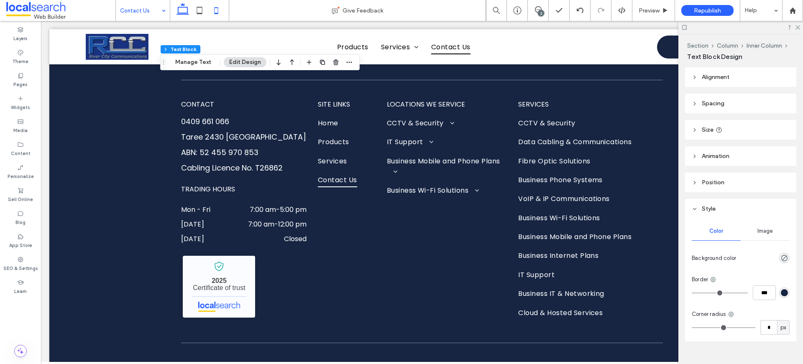
click at [213, 11] on icon at bounding box center [216, 10] width 17 height 17
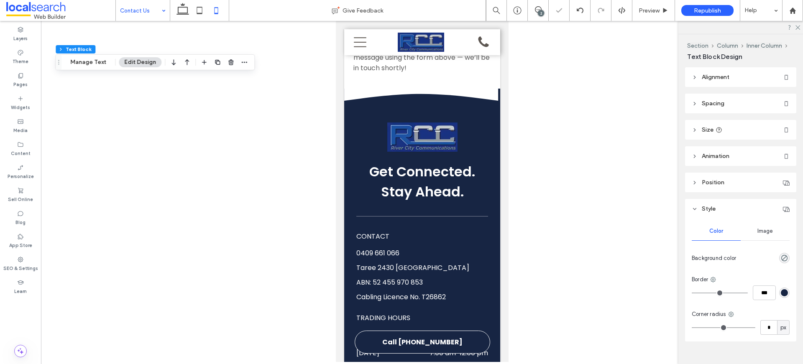
scroll to position [979, 0]
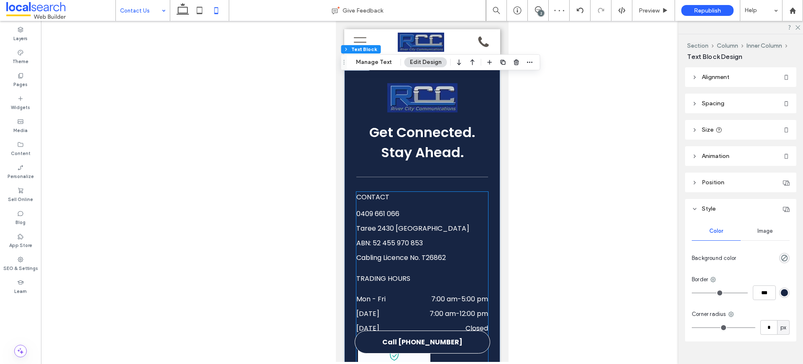
click at [389, 224] on link "Taree 2430 NSW" at bounding box center [412, 229] width 113 height 10
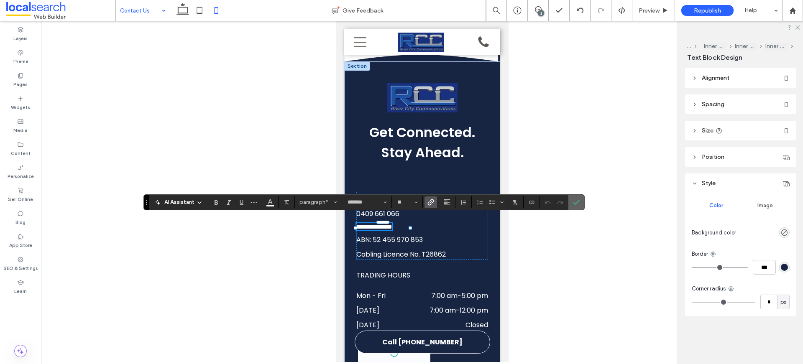
click at [578, 203] on icon "Confirm" at bounding box center [576, 202] width 7 height 7
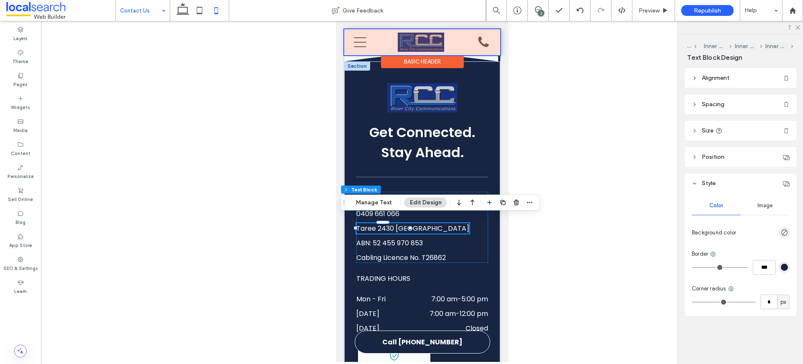
click at [359, 46] on div at bounding box center [422, 42] width 156 height 26
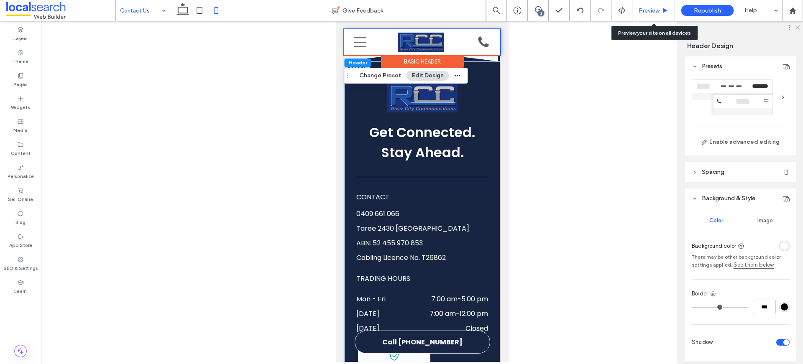
click at [660, 9] on div "Preview" at bounding box center [653, 10] width 42 height 7
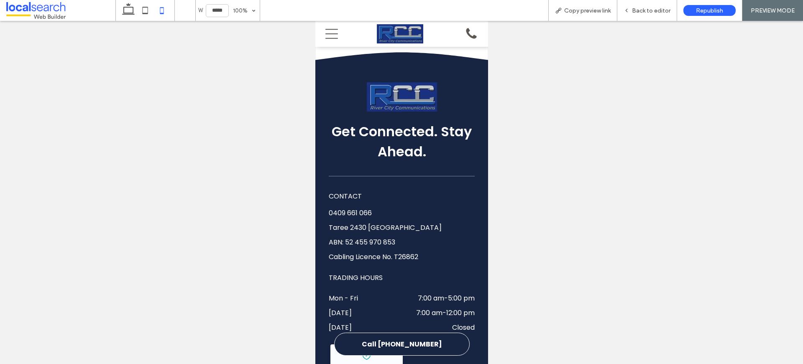
click at [335, 31] on icon "Menu Icon" at bounding box center [331, 34] width 13 height 13
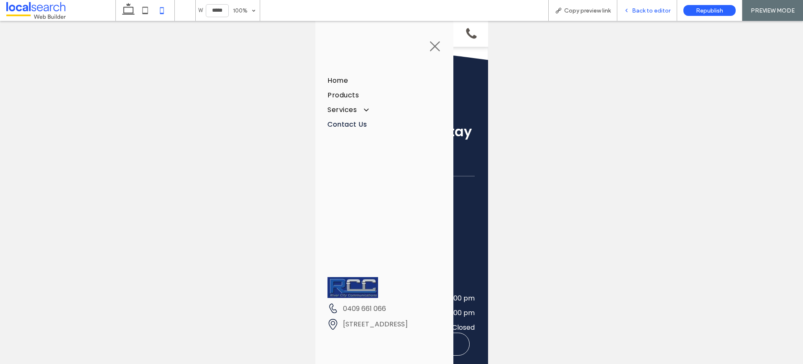
click at [653, 9] on span "Back to editor" at bounding box center [651, 10] width 38 height 7
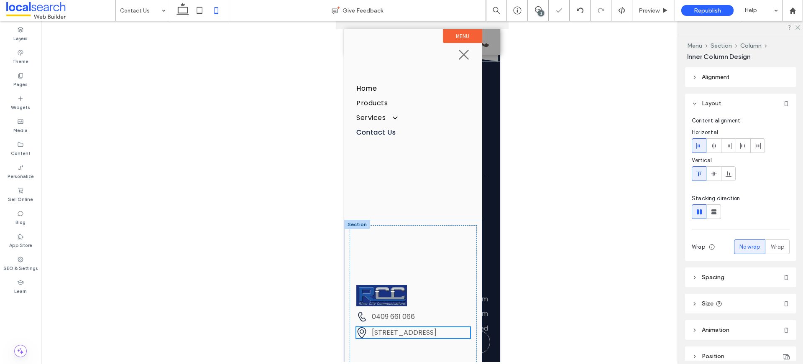
click at [418, 321] on div "Pin Icon 415 Upper Lansdowne Rd, Melinga NSW 2430 Phone Icon 0409 661 066" at bounding box center [413, 311] width 138 height 183
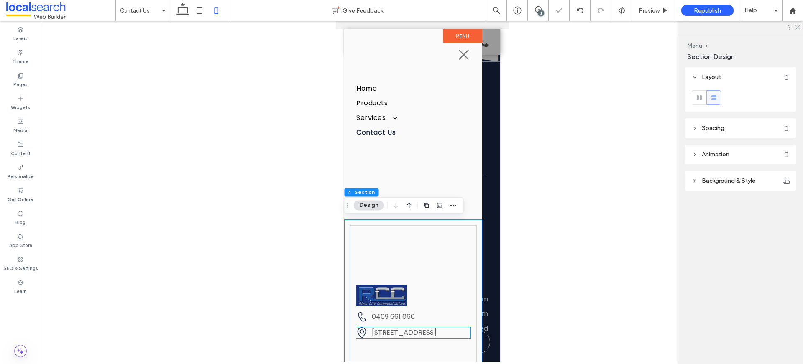
click at [419, 328] on link "415 Upper Lansdowne Rd, Melinga NSW 2430" at bounding box center [403, 333] width 65 height 10
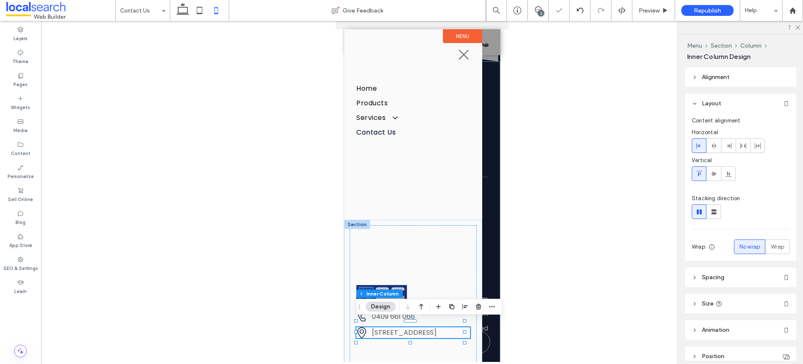
click at [419, 328] on link "415 Upper Lansdowne Rd, Melinga NSW 2430" at bounding box center [403, 333] width 65 height 10
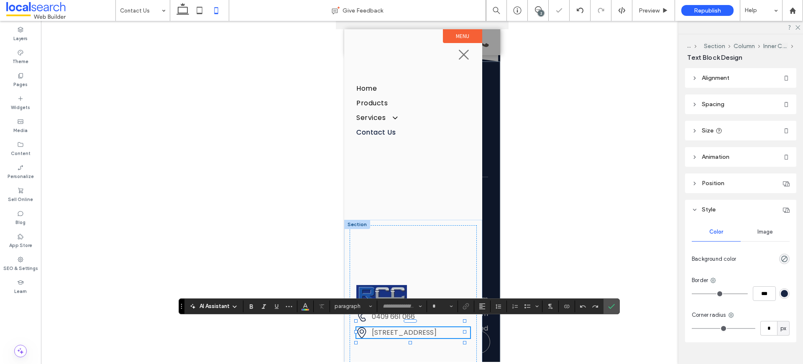
type input "*******"
type input "**"
drag, startPoint x: 414, startPoint y: 332, endPoint x: 369, endPoint y: 330, distance: 45.2
click at [369, 330] on div "Pin Icon **** **** * Phone Icon 0409 661 066" at bounding box center [413, 311] width 138 height 183
click at [409, 332] on p "**** **** *" at bounding box center [417, 332] width 93 height 10
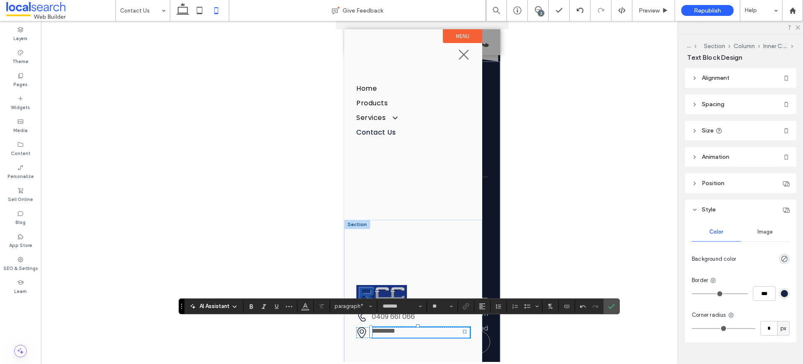
click at [409, 332] on p "**** **** *" at bounding box center [417, 332] width 93 height 10
click at [463, 309] on icon "Link" at bounding box center [466, 306] width 7 height 7
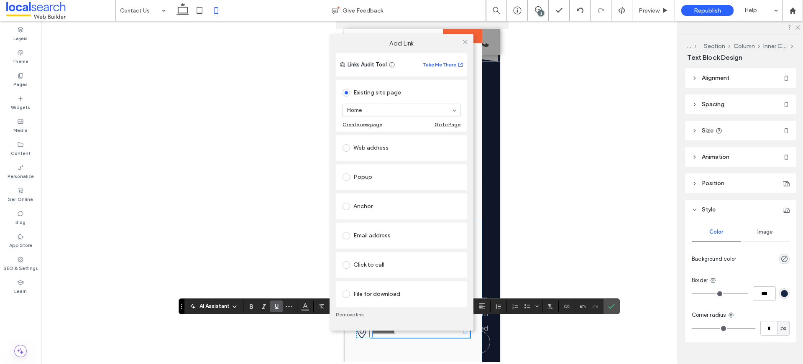
click at [373, 150] on div "Web address" at bounding box center [401, 147] width 118 height 13
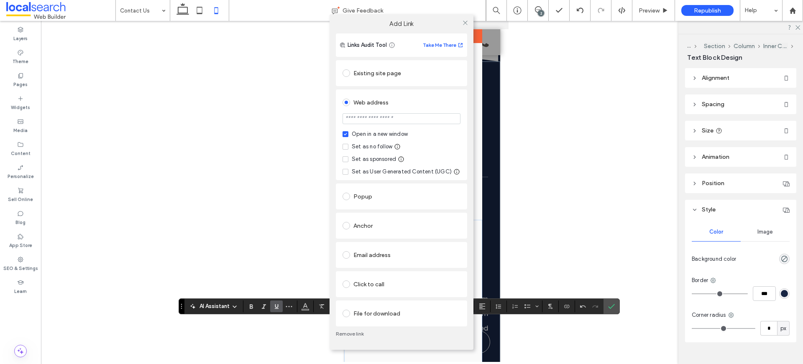
click at [396, 117] on input "url" at bounding box center [401, 118] width 118 height 11
type input "**********"
click at [461, 21] on div at bounding box center [465, 22] width 13 height 13
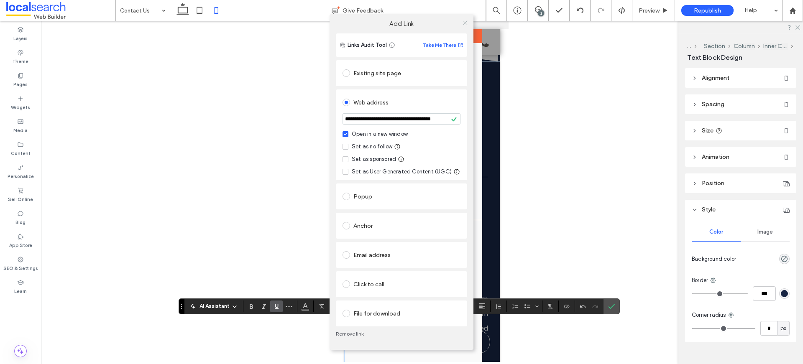
click at [462, 22] on icon at bounding box center [465, 23] width 6 height 6
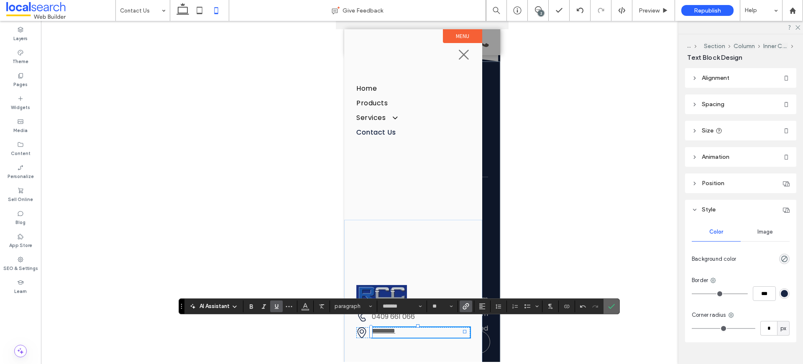
click at [614, 306] on icon "Confirm" at bounding box center [611, 306] width 7 height 7
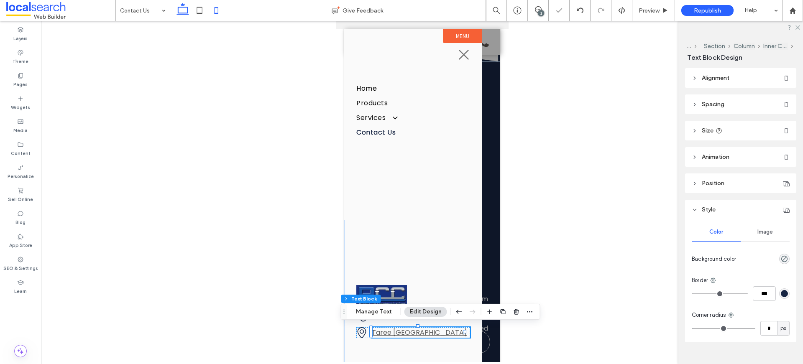
click at [186, 11] on icon at bounding box center [182, 10] width 17 height 17
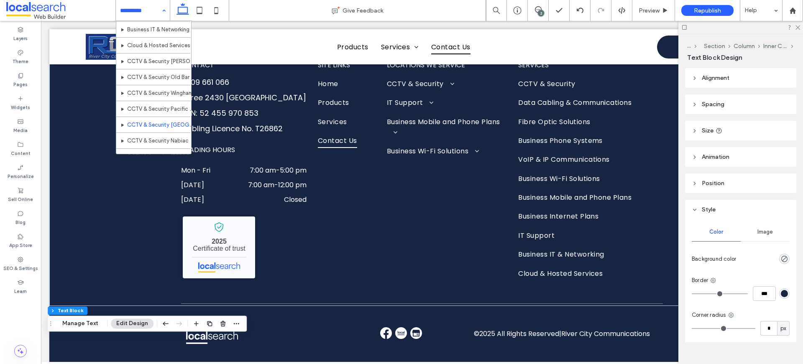
scroll to position [225, 0]
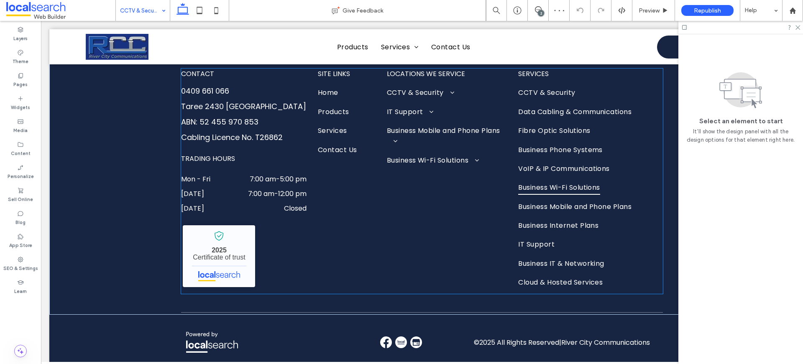
scroll to position [1588, 0]
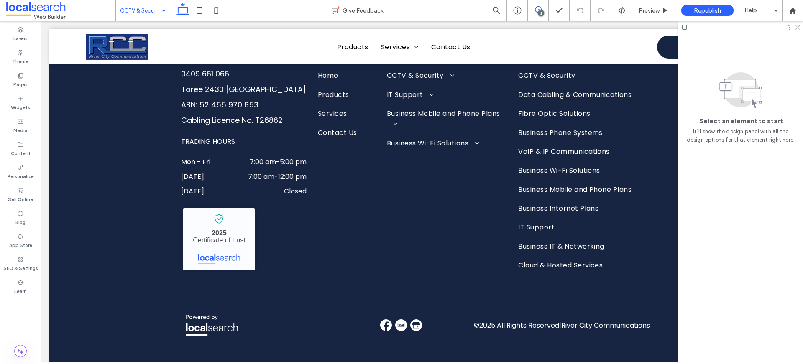
click at [536, 11] on icon at bounding box center [538, 9] width 7 height 7
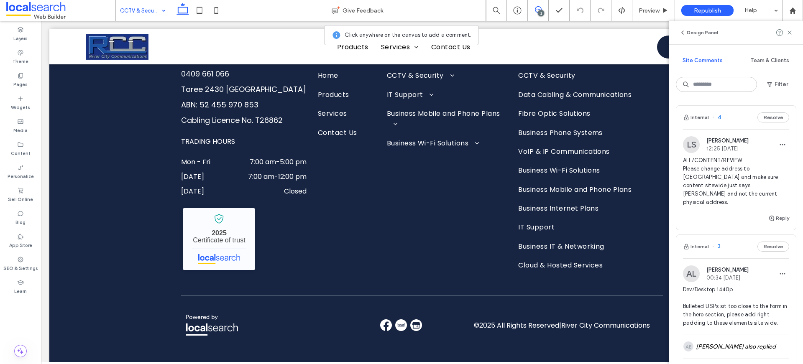
click at [768, 213] on div "Reply" at bounding box center [778, 218] width 21 height 10
click at [771, 208] on div "Home Give Feedback 2 Preview Republish Help Design Panel Site Comments Team & C…" at bounding box center [401, 182] width 803 height 364
click at [769, 214] on span "button" at bounding box center [772, 218] width 8 height 9
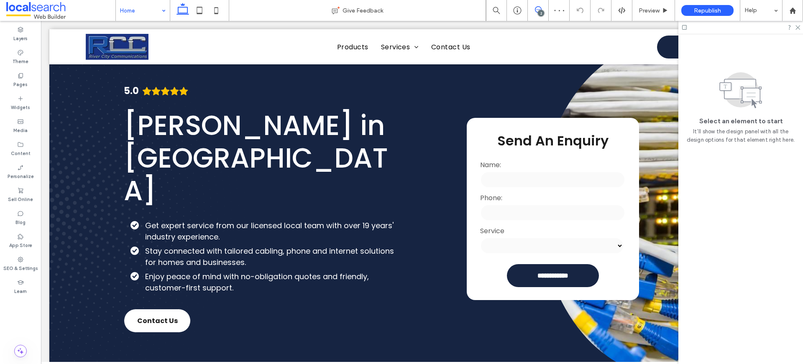
click at [541, 8] on icon at bounding box center [538, 9] width 7 height 7
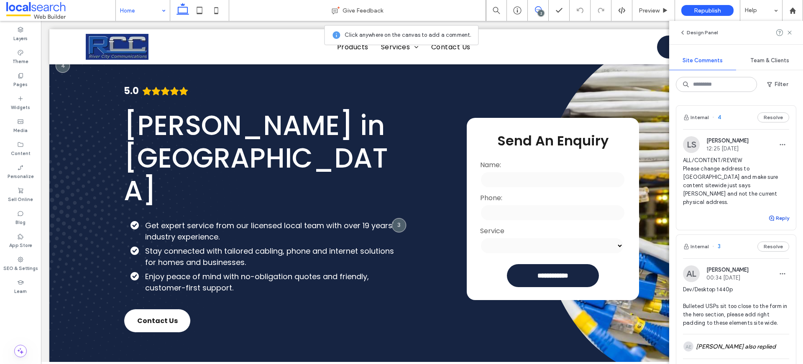
click at [774, 213] on button "Reply" at bounding box center [778, 218] width 21 height 10
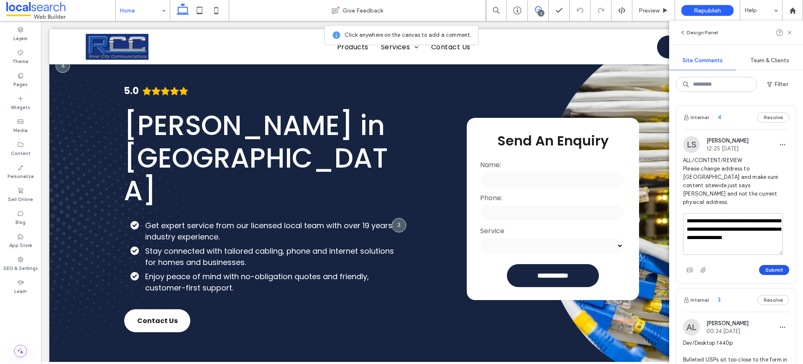
type textarea "**********"
click at [767, 265] on button "Submit" at bounding box center [774, 270] width 30 height 10
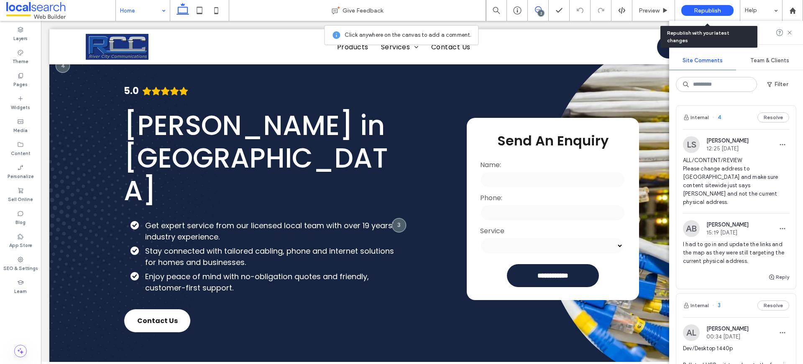
click at [709, 12] on span "Republish" at bounding box center [707, 10] width 27 height 7
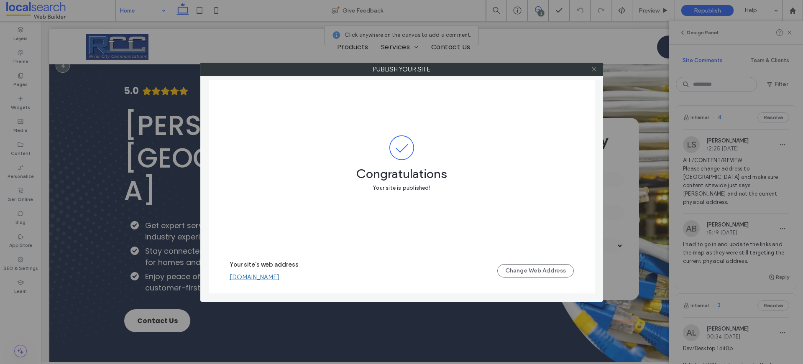
click at [592, 70] on icon at bounding box center [594, 69] width 6 height 6
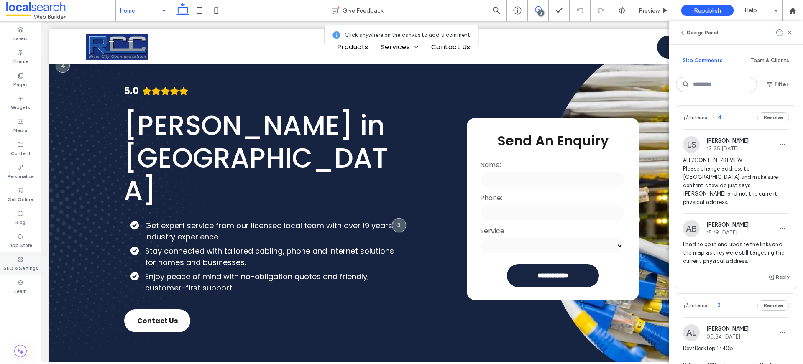
click at [14, 262] on div "SEO & Settings" at bounding box center [20, 264] width 41 height 23
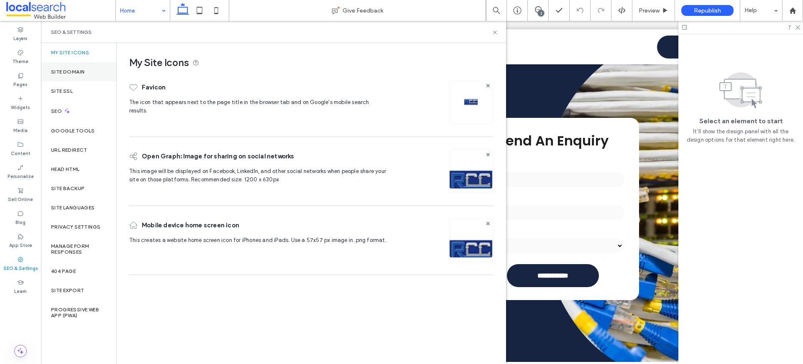
click at [54, 70] on label "Site Domain" at bounding box center [67, 72] width 33 height 6
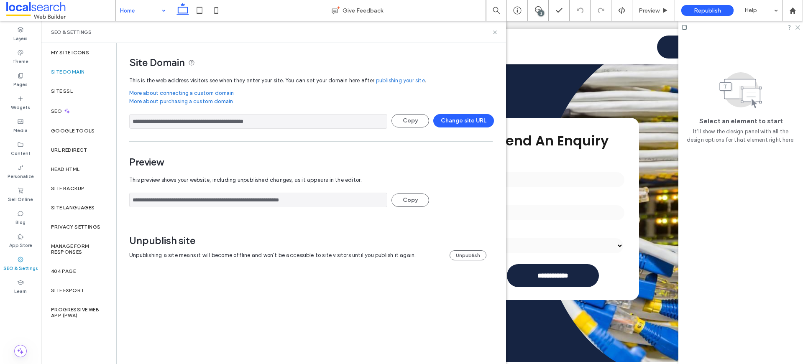
click at [201, 197] on input "**********" at bounding box center [258, 200] width 258 height 15
click at [533, 10] on span at bounding box center [538, 9] width 20 height 7
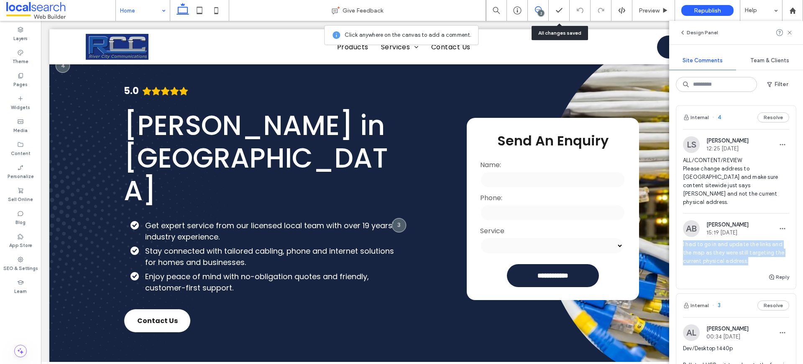
drag, startPoint x: 747, startPoint y: 256, endPoint x: 675, endPoint y: 238, distance: 73.6
click at [676, 238] on div "Internal 4 Resolve LS Luke Stewart 12:25 Aug 13 2025 ALL/CONTENT/REVIEW Please …" at bounding box center [736, 197] width 120 height 184
copy span "I had to go in and update the links and the map as they were still targeting th…"
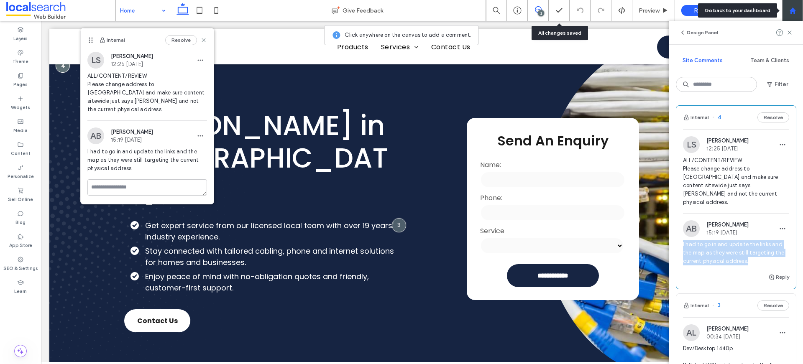
click at [792, 13] on icon at bounding box center [792, 10] width 7 height 7
